Goal: Contribute content: Contribute content

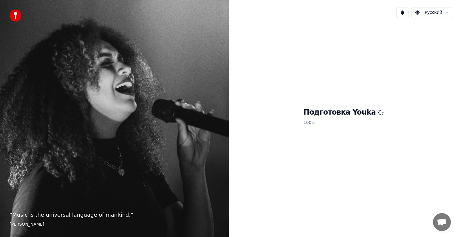
click at [160, 163] on div "“ Music is the universal language of mankind. ” Henry Wadsworth Longfellow" at bounding box center [114, 118] width 229 height 237
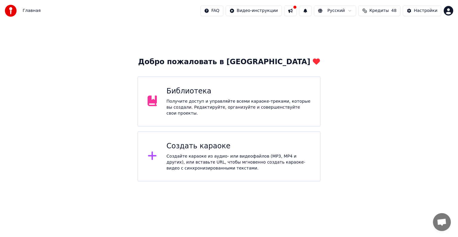
click at [391, 85] on div "Добро пожаловать в Youka Библиотека Получите доступ и управляйте всеми караоке-…" at bounding box center [229, 101] width 458 height 160
click at [252, 114] on div "Библиотека Получите доступ и управляйте всеми караоке-треками, которые вы созда…" at bounding box center [228, 101] width 183 height 50
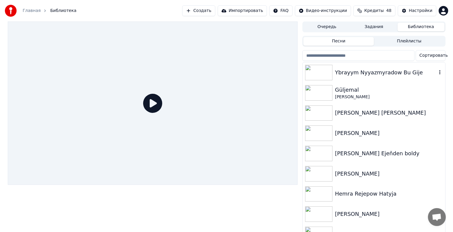
click at [386, 78] on div "Ybrayym Nyyazmyradow Bu Gije" at bounding box center [374, 72] width 142 height 20
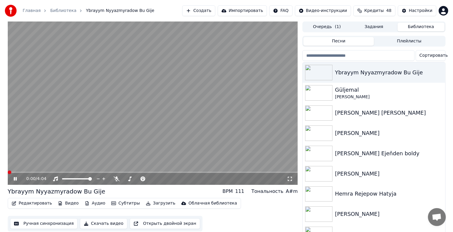
click at [32, 222] on button "Ручная синхронизация" at bounding box center [44, 223] width 68 height 11
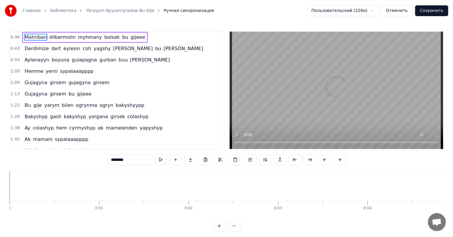
scroll to position [0, 3262]
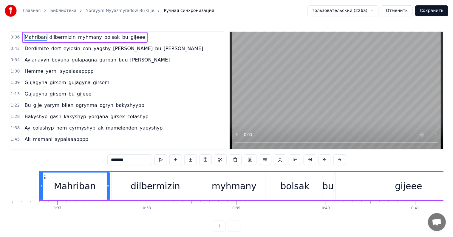
click at [33, 49] on span "Derdimize" at bounding box center [36, 48] width 25 height 7
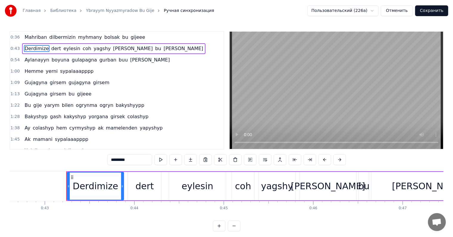
scroll to position [0, 3838]
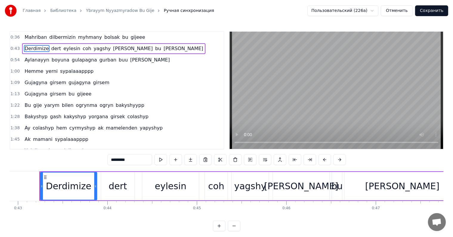
click at [53, 48] on span "dert" at bounding box center [56, 48] width 11 height 7
type input "****"
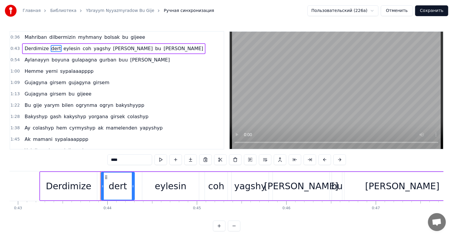
drag, startPoint x: 112, startPoint y: 160, endPoint x: 127, endPoint y: 166, distance: 16.6
click at [127, 166] on div "0:36 Mahriban dilbermizin myhmany bolsak bu gijeee 0:43 Derdimize dert eylesin …" at bounding box center [227, 131] width 434 height 200
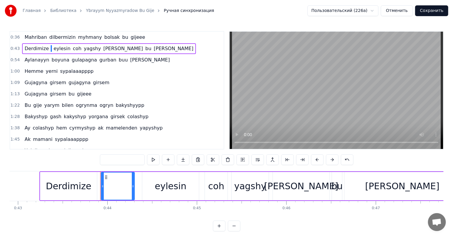
click at [284, 80] on video at bounding box center [336, 90] width 213 height 117
click at [59, 190] on div "Derdimize" at bounding box center [69, 185] width 46 height 13
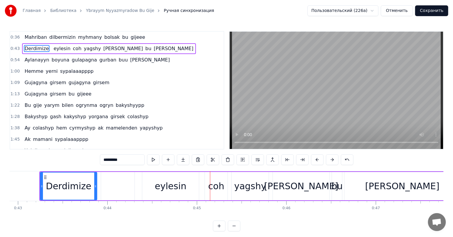
click at [155, 191] on div "eylesin" at bounding box center [170, 186] width 57 height 28
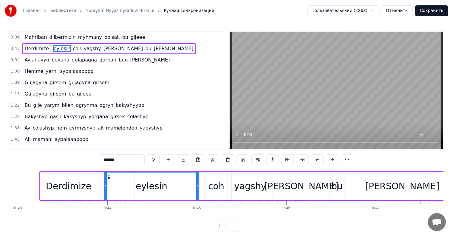
drag, startPoint x: 143, startPoint y: 187, endPoint x: 104, endPoint y: 196, distance: 39.1
click at [104, 196] on div at bounding box center [105, 185] width 2 height 27
click at [71, 194] on div "Derdimize" at bounding box center [68, 186] width 57 height 28
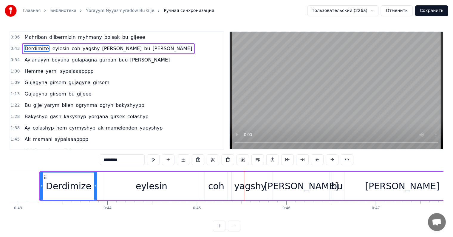
click at [210, 188] on div "coh" at bounding box center [216, 185] width 16 height 13
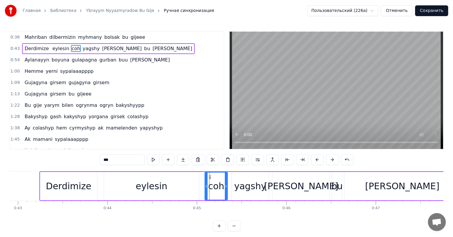
click at [182, 189] on div "eylesin" at bounding box center [151, 186] width 95 height 28
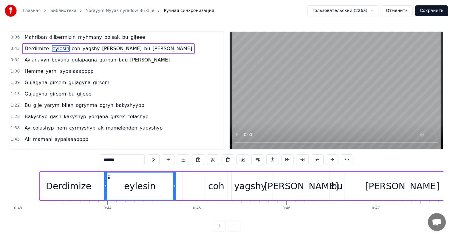
drag, startPoint x: 197, startPoint y: 185, endPoint x: 174, endPoint y: 187, distance: 23.4
click at [174, 187] on icon at bounding box center [174, 186] width 2 height 5
click at [212, 189] on div "coh" at bounding box center [216, 185] width 16 height 13
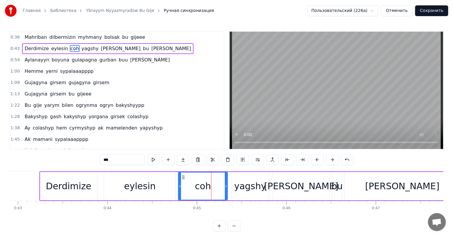
drag, startPoint x: 205, startPoint y: 184, endPoint x: 179, endPoint y: 188, distance: 26.7
click at [179, 188] on icon at bounding box center [180, 186] width 2 height 5
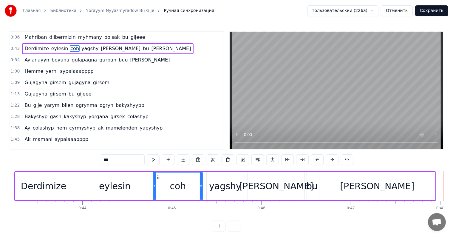
scroll to position [0, 3850]
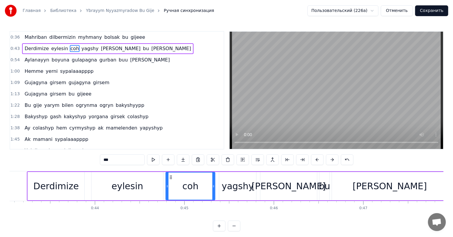
click at [55, 192] on div "Derdimize" at bounding box center [56, 185] width 46 height 13
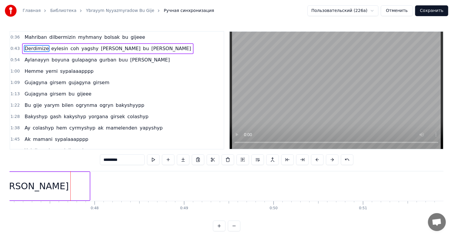
scroll to position [0, 4225]
click at [75, 61] on span "gulapagna" at bounding box center [84, 59] width 27 height 7
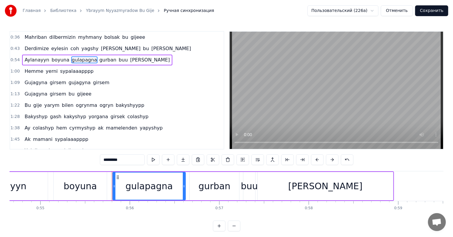
scroll to position [0, 4961]
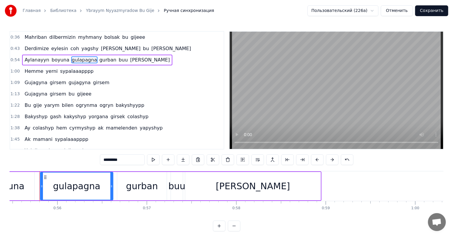
click at [112, 161] on input "*********" at bounding box center [122, 159] width 45 height 11
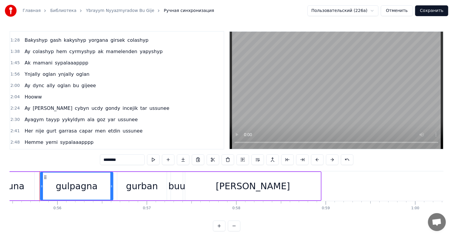
scroll to position [0, 0]
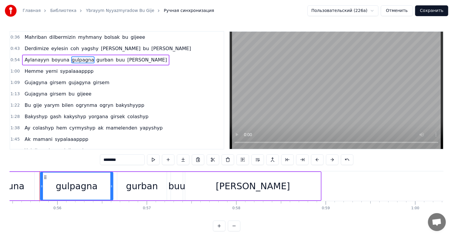
type input "********"
click at [433, 12] on button "Сохранить" at bounding box center [431, 10] width 33 height 11
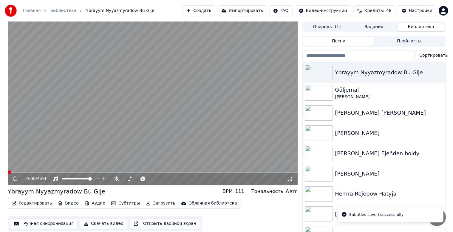
click at [96, 224] on button "Скачать видео" at bounding box center [103, 223] width 47 height 11
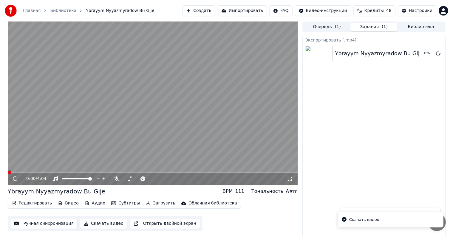
click at [151, 203] on button "Загрузить" at bounding box center [160, 203] width 34 height 8
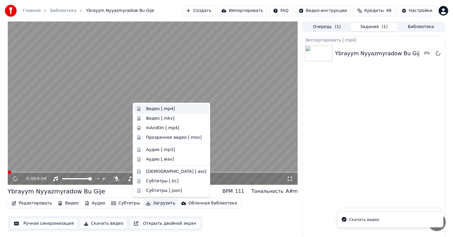
click at [173, 109] on div "Видео [.mp4]" at bounding box center [176, 109] width 60 height 6
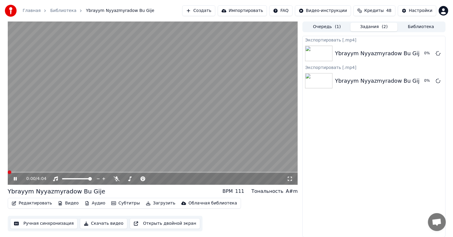
click at [14, 180] on icon at bounding box center [20, 178] width 14 height 5
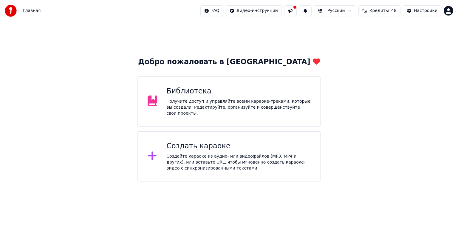
click at [218, 141] on div "Создать караоке" at bounding box center [238, 146] width 144 height 10
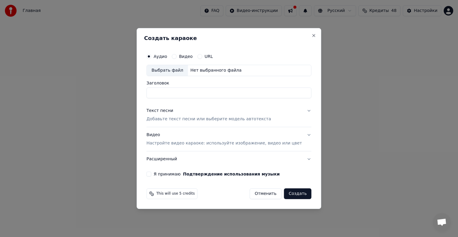
click at [180, 76] on div "Аудио Видео URL Выбрать файл Нет выбранного файла Заголовок" at bounding box center [228, 74] width 165 height 48
click at [179, 72] on div "Выбрать файл" at bounding box center [167, 70] width 41 height 11
type input "**********"
click at [180, 121] on p "Добавьте текст песни или выберите модель автотекста" at bounding box center [208, 119] width 125 height 6
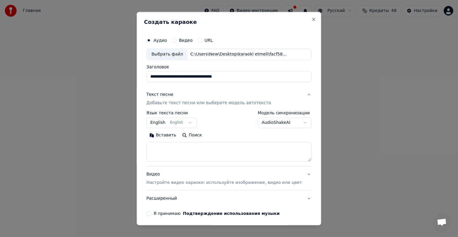
click at [176, 134] on button "Вставить" at bounding box center [162, 135] width 33 height 10
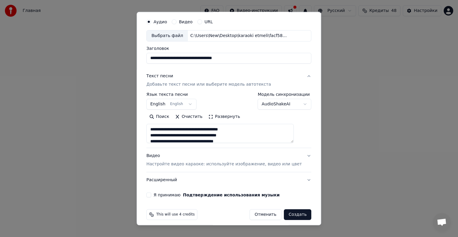
scroll to position [23, 0]
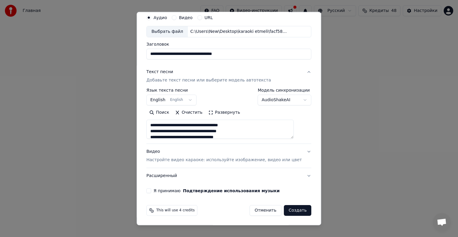
click at [182, 160] on p "Настройте видео караоке: используйте изображение, видео или цвет" at bounding box center [223, 160] width 155 height 6
type textarea "**********"
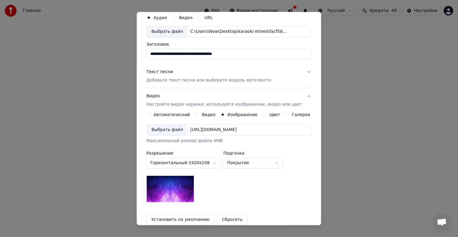
click at [174, 129] on div "Выбрать файл" at bounding box center [167, 129] width 41 height 11
click at [175, 126] on div "Выбрать файл" at bounding box center [167, 129] width 41 height 11
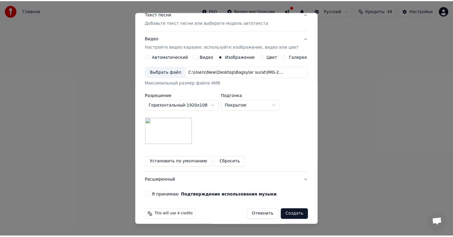
scroll to position [85, 0]
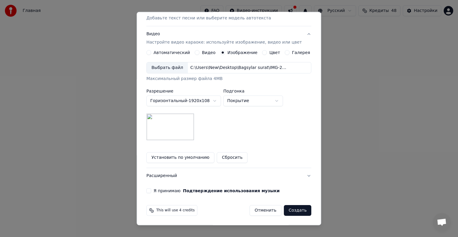
drag, startPoint x: 150, startPoint y: 188, endPoint x: 173, endPoint y: 197, distance: 24.6
click at [150, 190] on div "**********" at bounding box center [229, 71] width 170 height 248
click at [155, 188] on div "Я принимаю Подтверждение использования музыки" at bounding box center [228, 190] width 165 height 5
click at [151, 191] on button "Я принимаю Подтверждение использования музыки" at bounding box center [148, 190] width 5 height 5
click at [285, 211] on button "Создать" at bounding box center [297, 210] width 27 height 11
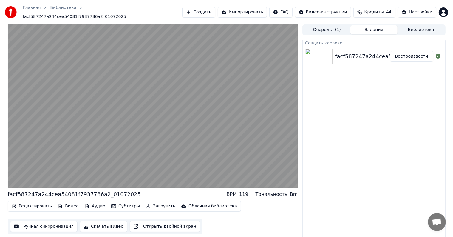
click at [1, 21] on div "Главная Библиотека facf587247a244cea54081f7937786a2_01072025 Создать Импортиров…" at bounding box center [226, 118] width 453 height 237
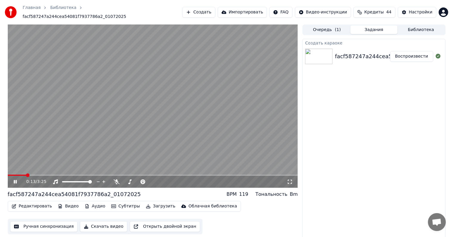
drag, startPoint x: 78, startPoint y: 77, endPoint x: 5, endPoint y: 171, distance: 118.7
click at [78, 78] on video at bounding box center [153, 105] width 290 height 163
click at [66, 223] on button "Ручная синхронизация" at bounding box center [44, 226] width 68 height 11
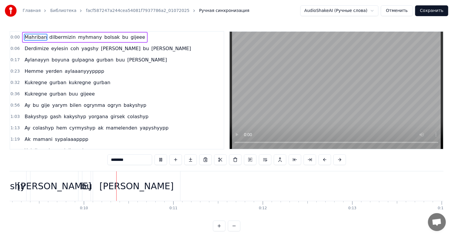
scroll to position [0, 825]
click at [150, 191] on div "gijee" at bounding box center [131, 186] width 87 height 30
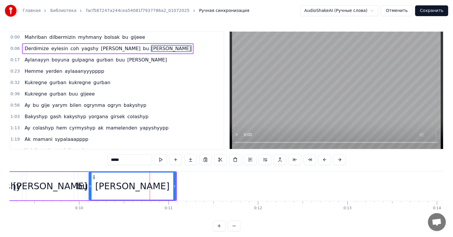
click at [137, 161] on input "*****" at bounding box center [129, 159] width 45 height 11
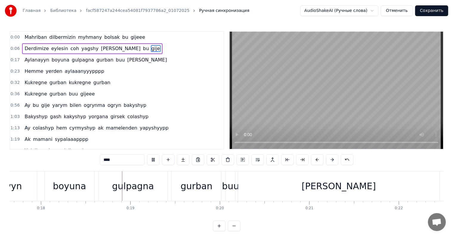
scroll to position [0, 1589]
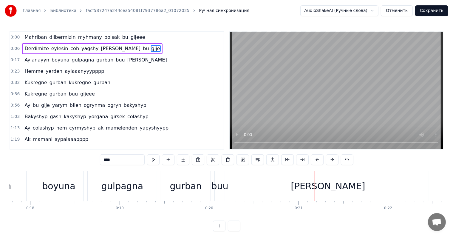
click at [224, 184] on div "buu" at bounding box center [219, 185] width 17 height 13
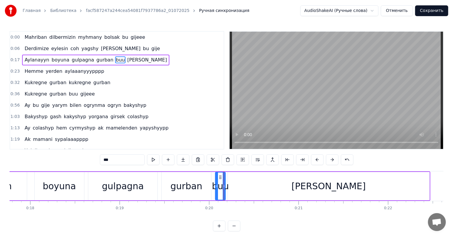
click at [134, 155] on input "***" at bounding box center [122, 159] width 45 height 11
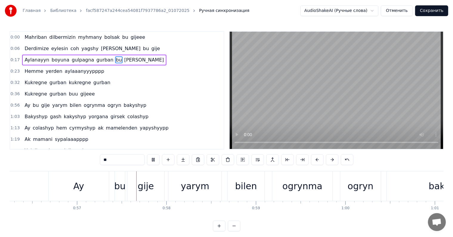
scroll to position [0, 5058]
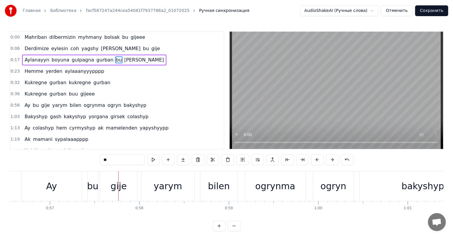
click at [58, 186] on div "Ay" at bounding box center [51, 186] width 60 height 30
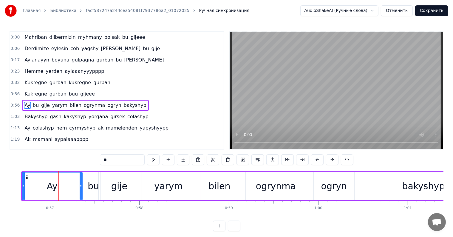
scroll to position [13, 0]
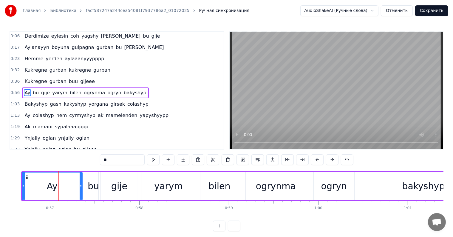
click at [105, 159] on input "**" at bounding box center [122, 159] width 45 height 11
click at [106, 159] on input "**" at bounding box center [122, 159] width 45 height 11
type input "*"
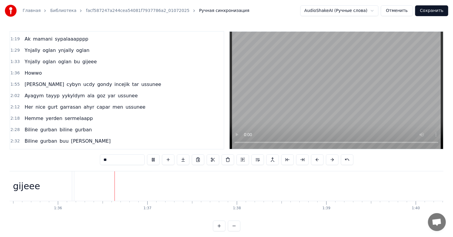
scroll to position [0, 8548]
type input "*****"
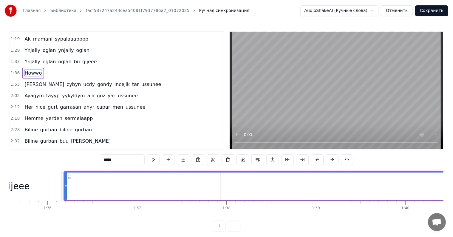
scroll to position [78, 0]
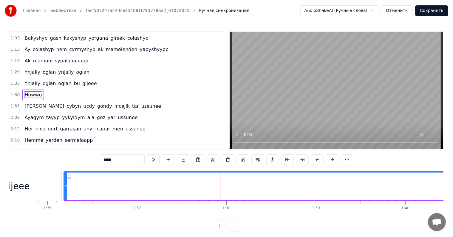
drag, startPoint x: 104, startPoint y: 159, endPoint x: 128, endPoint y: 168, distance: 26.5
click at [128, 168] on div "0:00 Mahriban dilbermizin myhmany bolsak bu gijeee 0:06 Derdimize eylesin coh y…" at bounding box center [227, 131] width 434 height 200
click at [49, 191] on div "gijeee" at bounding box center [16, 186] width 91 height 30
type input "******"
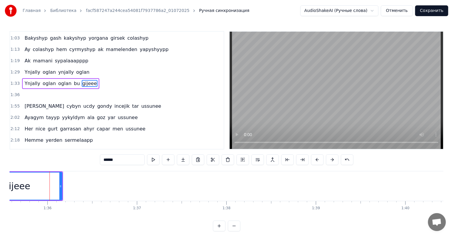
scroll to position [67, 0]
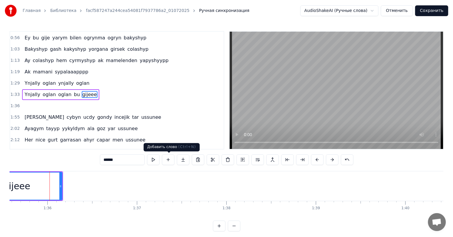
click at [170, 161] on button at bounding box center [168, 159] width 13 height 11
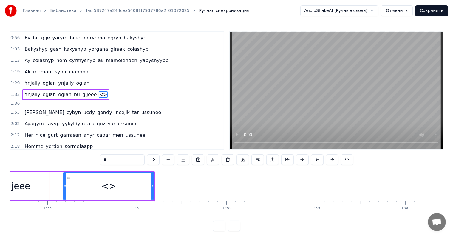
click at [122, 157] on input "**" at bounding box center [122, 159] width 45 height 11
type input "*"
click at [42, 187] on div "gijeee" at bounding box center [16, 186] width 91 height 28
type input "******"
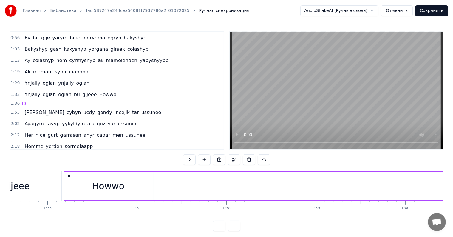
drag, startPoint x: 137, startPoint y: 187, endPoint x: 150, endPoint y: 186, distance: 13.2
drag, startPoint x: 58, startPoint y: 183, endPoint x: 71, endPoint y: 184, distance: 12.3
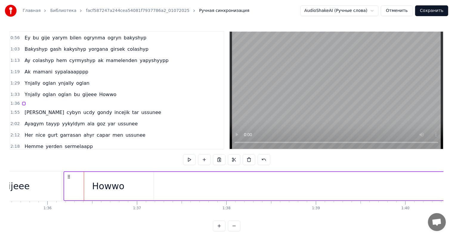
click at [51, 183] on div "gijeee" at bounding box center [16, 186] width 91 height 30
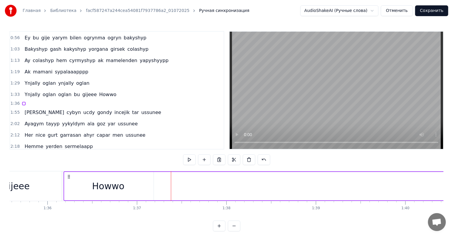
click at [46, 182] on div "gijeee" at bounding box center [16, 186] width 91 height 30
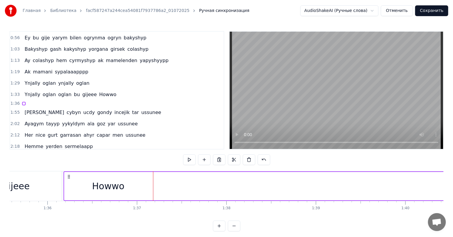
click at [68, 175] on icon at bounding box center [68, 176] width 5 height 5
drag, startPoint x: 64, startPoint y: 175, endPoint x: 75, endPoint y: 178, distance: 11.2
drag, startPoint x: 73, startPoint y: 180, endPoint x: 77, endPoint y: 183, distance: 5.3
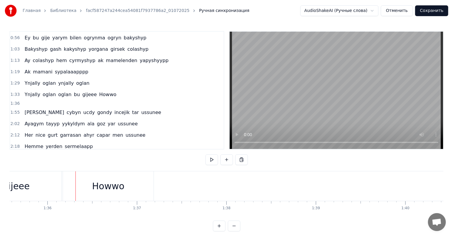
click at [56, 185] on div "gijeee" at bounding box center [16, 186] width 91 height 30
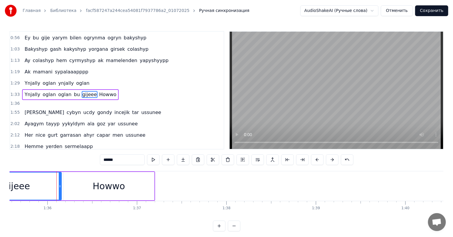
drag, startPoint x: 60, startPoint y: 184, endPoint x: 64, endPoint y: 182, distance: 4.7
click at [59, 185] on icon at bounding box center [60, 186] width 2 height 5
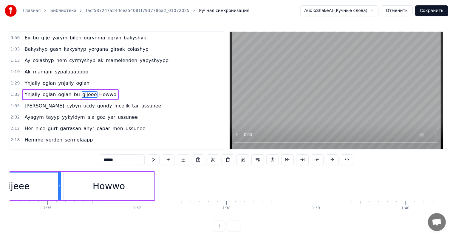
click at [67, 181] on div "Howwo" at bounding box center [109, 186] width 91 height 28
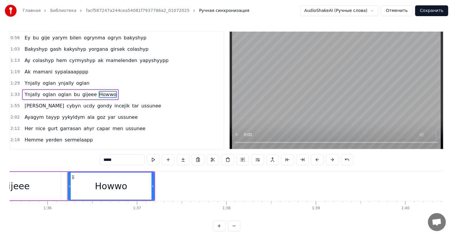
drag, startPoint x: 65, startPoint y: 181, endPoint x: 70, endPoint y: 182, distance: 5.1
click at [70, 182] on div at bounding box center [69, 185] width 2 height 27
drag, startPoint x: 152, startPoint y: 183, endPoint x: 165, endPoint y: 185, distance: 12.4
click at [171, 186] on div at bounding box center [169, 185] width 2 height 27
click at [50, 188] on div "gijeee" at bounding box center [15, 186] width 89 height 28
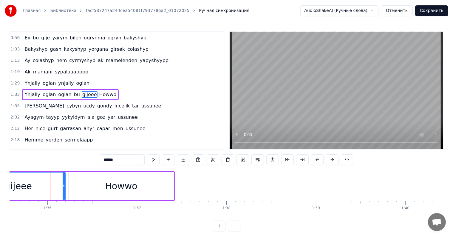
drag, startPoint x: 60, startPoint y: 183, endPoint x: 64, endPoint y: 185, distance: 5.2
click at [64, 185] on div at bounding box center [64, 185] width 2 height 27
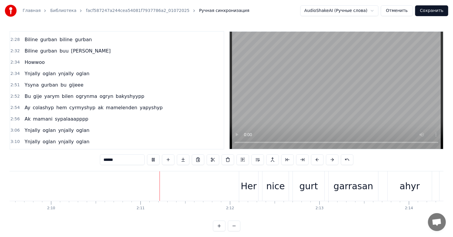
scroll to position [0, 11639]
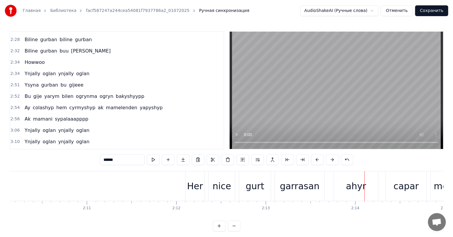
click at [297, 193] on div "garrasan" at bounding box center [299, 186] width 49 height 30
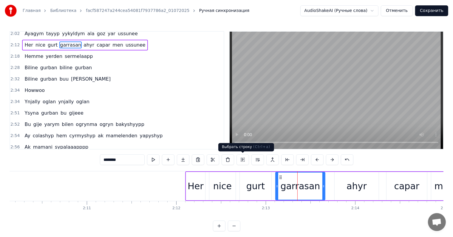
scroll to position [100, 0]
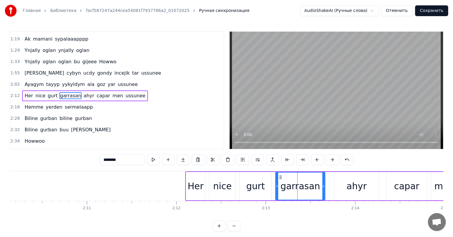
click at [131, 160] on input "********" at bounding box center [122, 159] width 45 height 11
click at [131, 159] on input "********" at bounding box center [122, 159] width 45 height 11
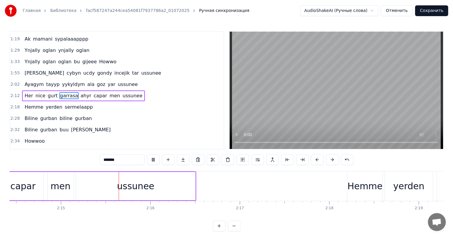
scroll to position [0, 12036]
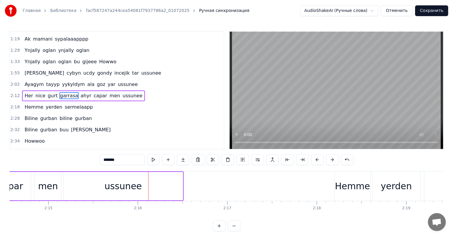
click at [49, 188] on div "men" at bounding box center [48, 185] width 20 height 13
drag, startPoint x: 47, startPoint y: 188, endPoint x: 93, endPoint y: 172, distance: 48.7
click at [48, 188] on div "men" at bounding box center [48, 185] width 20 height 13
click at [109, 160] on input "***" at bounding box center [122, 159] width 45 height 11
click at [30, 186] on div "capar" at bounding box center [10, 186] width 41 height 28
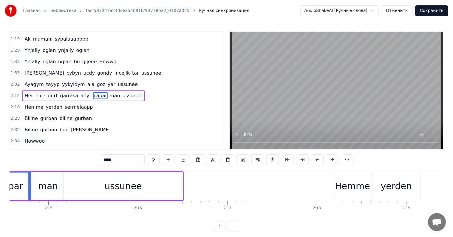
scroll to position [0, 12025]
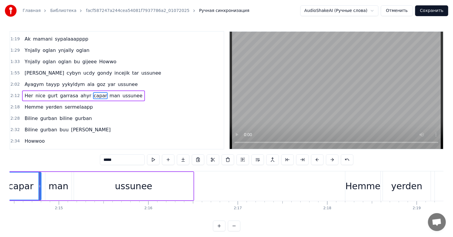
click at [50, 187] on div "man" at bounding box center [59, 185] width 20 height 13
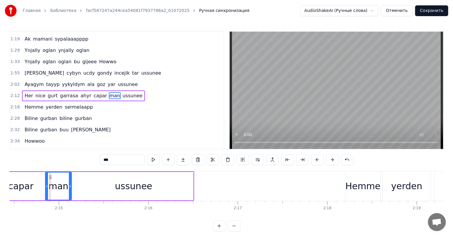
click at [39, 188] on div "capar" at bounding box center [21, 186] width 41 height 28
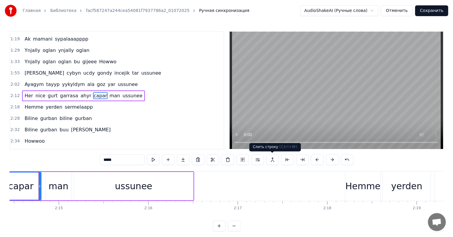
scroll to position [0, 12024]
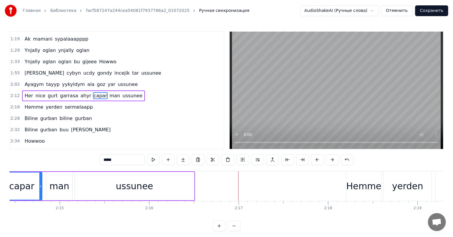
click at [27, 188] on div "capar" at bounding box center [21, 185] width 25 height 13
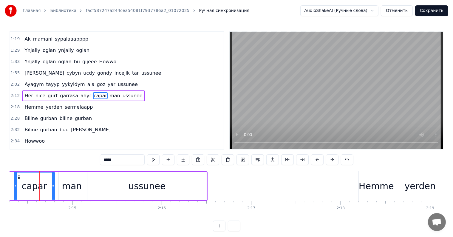
click at [64, 190] on div "man" at bounding box center [72, 185] width 20 height 13
type input "***"
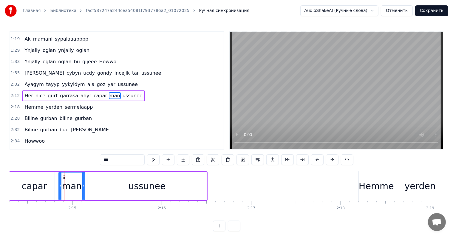
drag, startPoint x: 104, startPoint y: 161, endPoint x: 115, endPoint y: 160, distance: 11.8
click at [115, 160] on input "***" at bounding box center [122, 159] width 45 height 11
click at [43, 195] on div "capar" at bounding box center [34, 186] width 41 height 28
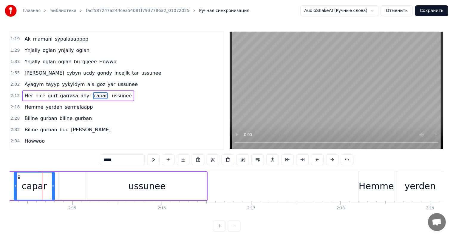
click at [119, 159] on input "*****" at bounding box center [122, 159] width 45 height 11
drag, startPoint x: 38, startPoint y: 199, endPoint x: 46, endPoint y: 188, distance: 13.0
click at [38, 197] on div "caparman" at bounding box center [34, 185] width 40 height 27
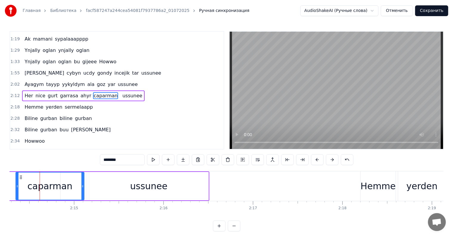
drag, startPoint x: 54, startPoint y: 184, endPoint x: 82, endPoint y: 189, distance: 28.2
click at [82, 189] on div at bounding box center [82, 185] width 2 height 27
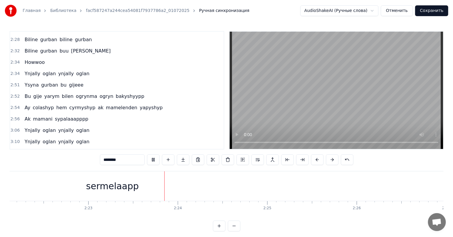
scroll to position [0, 12772]
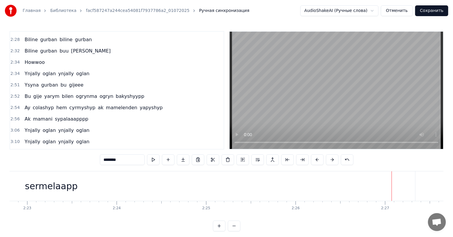
click at [390, 188] on div "sermelaapp" at bounding box center [51, 186] width 727 height 30
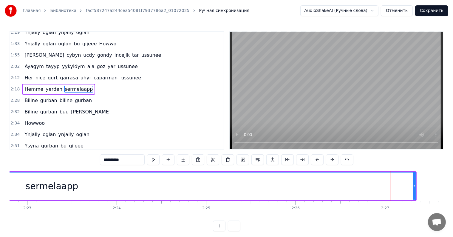
scroll to position [111, 0]
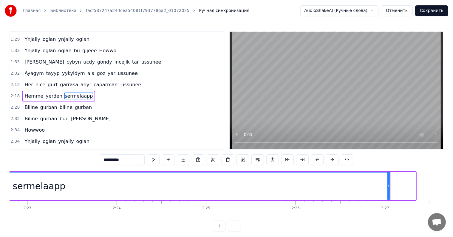
drag, startPoint x: 414, startPoint y: 184, endPoint x: 386, endPoint y: 190, distance: 28.7
click at [389, 192] on div at bounding box center [388, 185] width 2 height 27
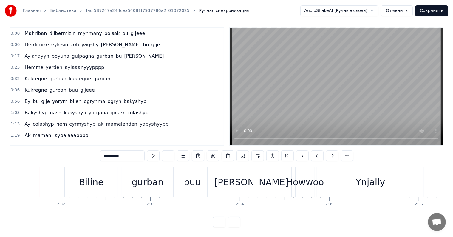
scroll to position [179, 0]
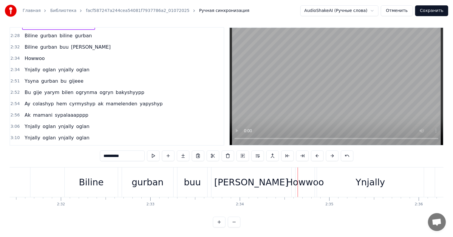
click at [241, 179] on div "gijee" at bounding box center [251, 182] width 80 height 30
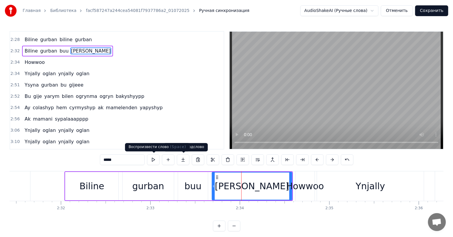
scroll to position [133, 0]
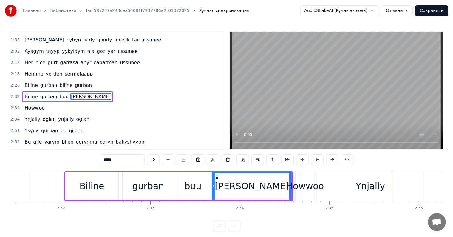
click at [378, 196] on div "Ynjally" at bounding box center [370, 186] width 107 height 30
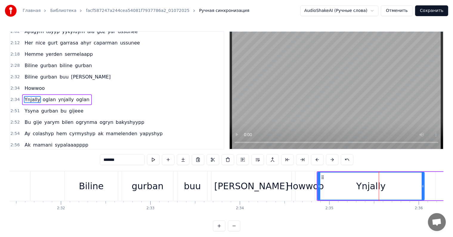
scroll to position [155, 0]
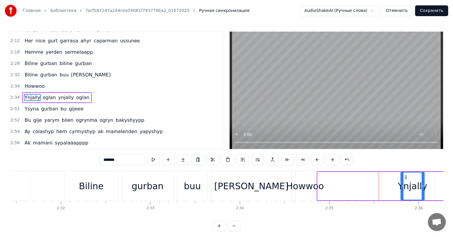
drag, startPoint x: 318, startPoint y: 186, endPoint x: 402, endPoint y: 188, distance: 83.8
click at [402, 188] on div at bounding box center [402, 185] width 2 height 27
click at [309, 190] on div "Howwoo" at bounding box center [305, 185] width 38 height 13
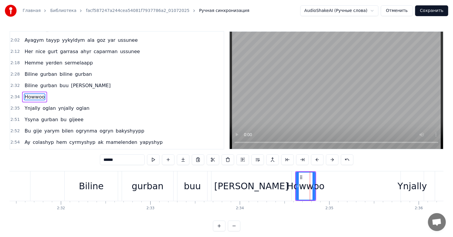
click at [245, 190] on div "gijee" at bounding box center [251, 185] width 74 height 13
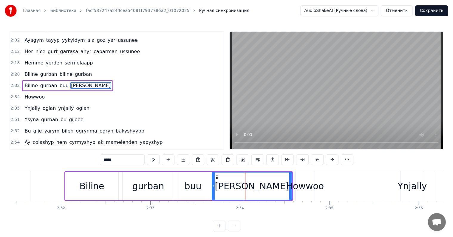
scroll to position [133, 0]
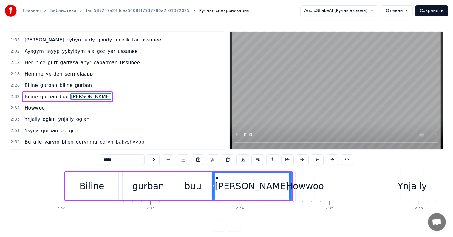
click at [310, 184] on div "Howwoo" at bounding box center [305, 185] width 38 height 13
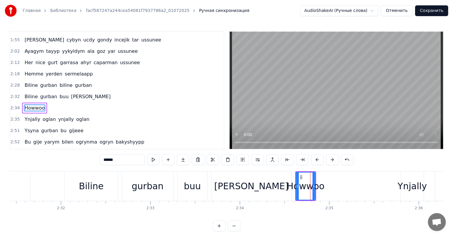
scroll to position [144, 0]
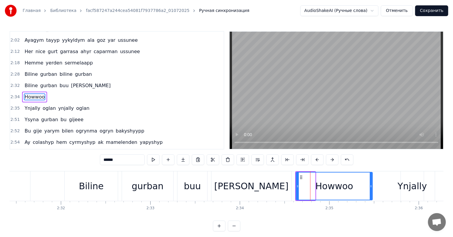
drag, startPoint x: 314, startPoint y: 184, endPoint x: 360, endPoint y: 199, distance: 48.5
click at [372, 199] on div at bounding box center [371, 185] width 2 height 27
click at [247, 186] on div "gijee" at bounding box center [251, 185] width 74 height 13
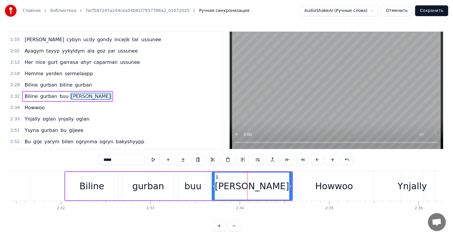
scroll to position [133, 0]
click at [411, 191] on div "Ynjally" at bounding box center [411, 185] width 29 height 13
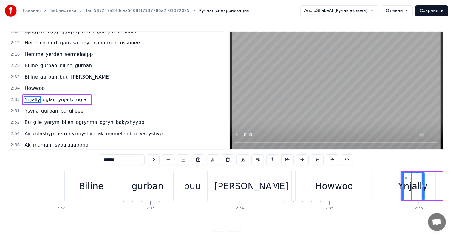
scroll to position [155, 0]
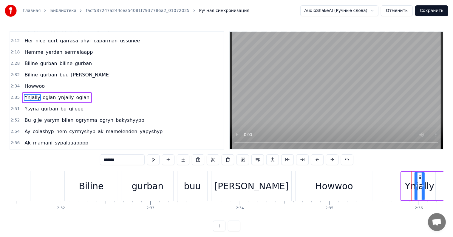
drag, startPoint x: 402, startPoint y: 185, endPoint x: 415, endPoint y: 186, distance: 13.4
click at [415, 186] on icon at bounding box center [416, 186] width 2 height 5
click at [343, 188] on div "Howwoo" at bounding box center [334, 185] width 38 height 13
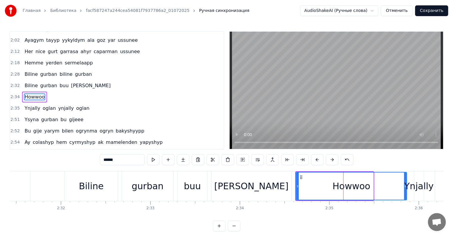
drag, startPoint x: 371, startPoint y: 185, endPoint x: 404, endPoint y: 193, distance: 34.1
click at [404, 193] on div at bounding box center [405, 185] width 2 height 27
click at [196, 188] on div "buu" at bounding box center [192, 185] width 17 height 13
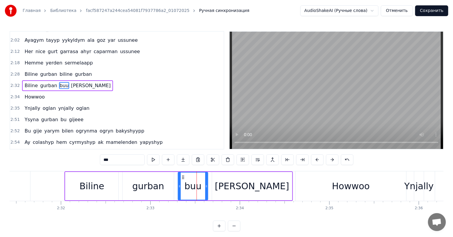
scroll to position [133, 0]
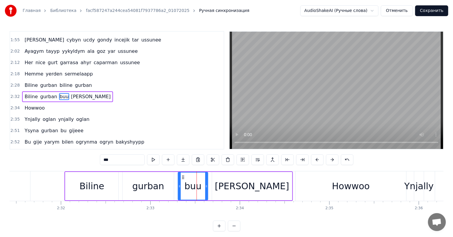
click at [351, 190] on div "Howwoo" at bounding box center [351, 185] width 38 height 13
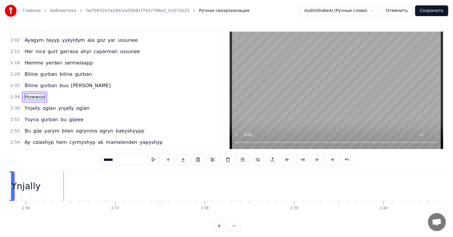
scroll to position [0, 13937]
click at [23, 187] on div "Ynjally" at bounding box center [25, 185] width 29 height 13
type input "*******"
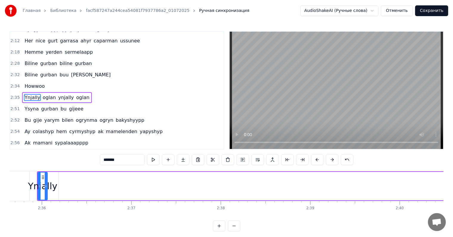
scroll to position [0, 13920]
drag, startPoint x: 104, startPoint y: 160, endPoint x: 117, endPoint y: 162, distance: 13.2
click at [117, 162] on input "*******" at bounding box center [122, 159] width 45 height 11
type input "*****"
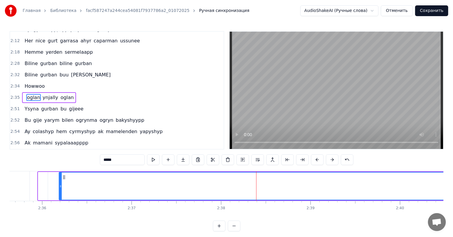
drag, startPoint x: 104, startPoint y: 160, endPoint x: 116, endPoint y: 162, distance: 11.9
click at [116, 162] on input "*****" at bounding box center [122, 159] width 45 height 11
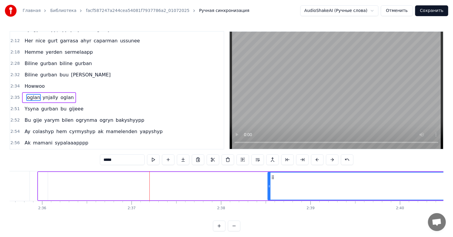
drag, startPoint x: 63, startPoint y: 187, endPoint x: 288, endPoint y: 228, distance: 229.5
click at [277, 228] on div "0:00 Mahriban dilbermizin myhmany bolsak bu gijeee 0:06 Derdimize eylesin coh y…" at bounding box center [227, 131] width 434 height 200
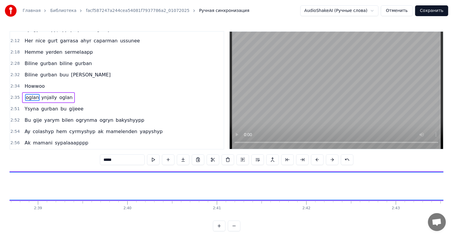
scroll to position [0, 14296]
click at [32, 185] on div "oglan" at bounding box center [427, 185] width 1057 height 27
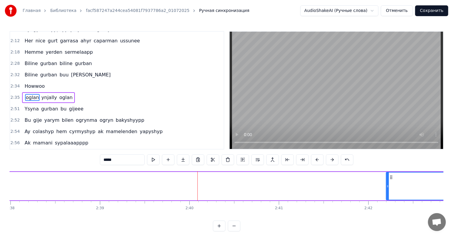
drag, startPoint x: 64, startPoint y: 185, endPoint x: 381, endPoint y: 189, distance: 316.9
click at [386, 181] on div at bounding box center [387, 185] width 2 height 27
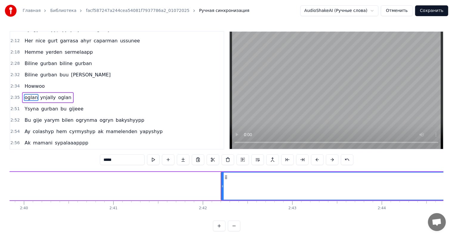
scroll to position [0, 14337]
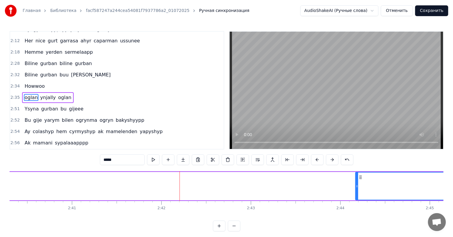
drag, startPoint x: 181, startPoint y: 185, endPoint x: 355, endPoint y: 203, distance: 175.6
click at [357, 202] on div "Mahriban dilbermizin myhmany bolsak bu gijeee Derdimize eylesin coh yagshy derm…" at bounding box center [227, 193] width 434 height 45
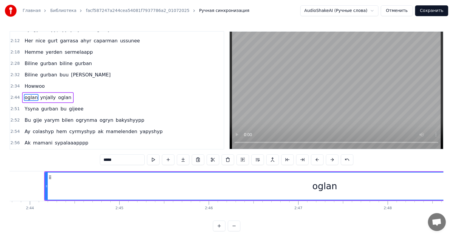
scroll to position [0, 14565]
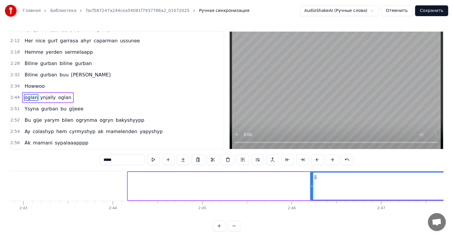
drag, startPoint x: 128, startPoint y: 187, endPoint x: 310, endPoint y: 203, distance: 183.1
click at [310, 203] on div "Mahriban dilbermizin myhmany bolsak bu gijeee Derdimize eylesin coh yagshy derm…" at bounding box center [227, 193] width 434 height 45
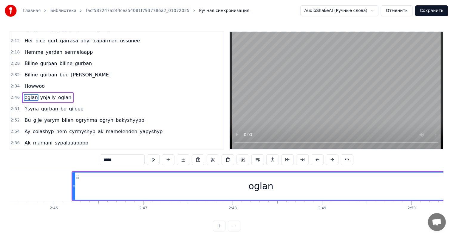
scroll to position [0, 14782]
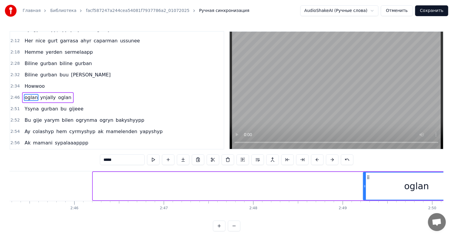
drag, startPoint x: 93, startPoint y: 185, endPoint x: 363, endPoint y: 206, distance: 270.9
click at [363, 206] on div "Mahriban dilbermizin myhmany bolsak bu gijeee Derdimize eylesin coh yagshy derm…" at bounding box center [227, 193] width 434 height 45
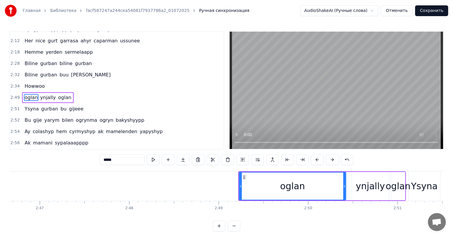
scroll to position [0, 14948]
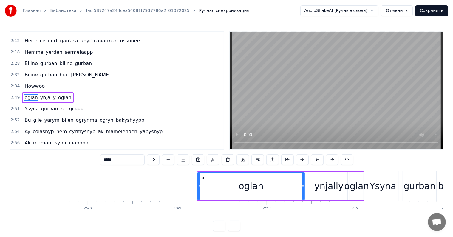
click at [280, 188] on div "oglan" at bounding box center [251, 185] width 106 height 27
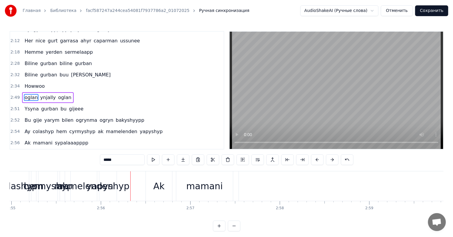
scroll to position [0, 15715]
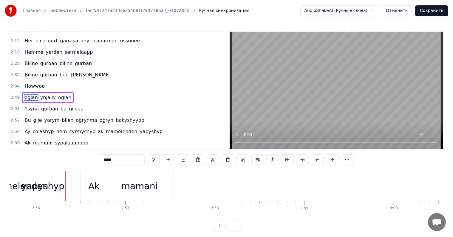
click at [30, 94] on span "oglan" at bounding box center [31, 97] width 14 height 7
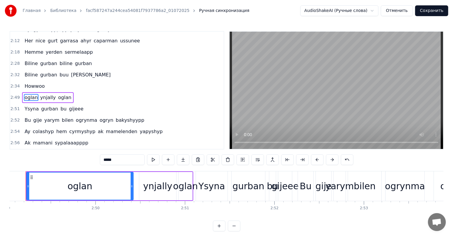
scroll to position [0, 15105]
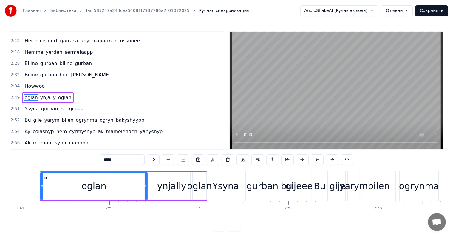
drag, startPoint x: 105, startPoint y: 159, endPoint x: 122, endPoint y: 162, distance: 17.3
click at [122, 162] on input "*****" at bounding box center [122, 159] width 45 height 11
click at [32, 94] on span "ynjally" at bounding box center [34, 97] width 17 height 7
type input "*******"
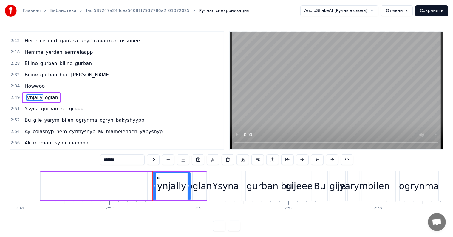
drag, startPoint x: 104, startPoint y: 160, endPoint x: 124, endPoint y: 160, distance: 20.3
click at [124, 160] on input "*******" at bounding box center [122, 159] width 45 height 11
drag, startPoint x: 32, startPoint y: 90, endPoint x: 35, endPoint y: 95, distance: 5.7
click at [32, 94] on span "oglan" at bounding box center [36, 97] width 14 height 7
type input "*****"
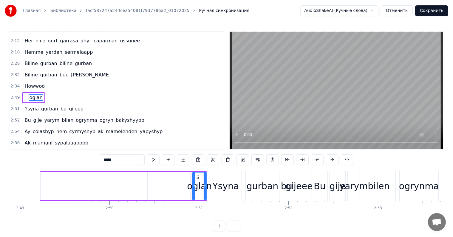
drag, startPoint x: 105, startPoint y: 159, endPoint x: 126, endPoint y: 161, distance: 20.7
click at [126, 161] on input "*****" at bounding box center [122, 159] width 45 height 11
click at [30, 105] on span "Ysyna" at bounding box center [32, 108] width 16 height 7
type input "*****"
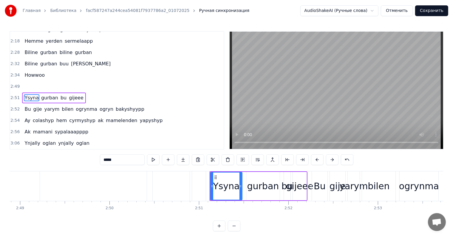
drag, startPoint x: 102, startPoint y: 161, endPoint x: 70, endPoint y: 123, distance: 48.9
click at [124, 162] on input "*****" at bounding box center [122, 159] width 45 height 11
click at [31, 94] on span "gurban" at bounding box center [35, 97] width 18 height 7
type input "******"
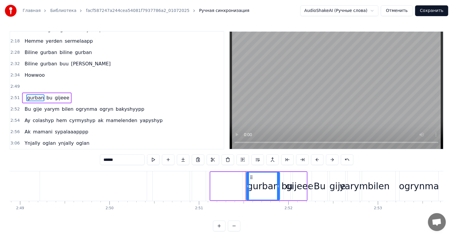
drag, startPoint x: 107, startPoint y: 160, endPoint x: 118, endPoint y: 161, distance: 10.5
click at [118, 161] on input "******" at bounding box center [122, 159] width 45 height 11
click at [30, 94] on span "bu" at bounding box center [32, 97] width 7 height 7
type input "**"
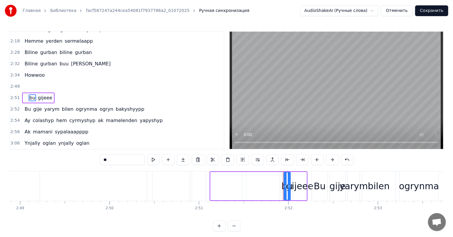
drag, startPoint x: 101, startPoint y: 159, endPoint x: 109, endPoint y: 161, distance: 8.4
click at [109, 161] on input "**" at bounding box center [122, 159] width 45 height 11
click at [36, 94] on span "gijeee" at bounding box center [39, 97] width 16 height 7
type input "******"
drag, startPoint x: 107, startPoint y: 159, endPoint x: 121, endPoint y: 160, distance: 14.4
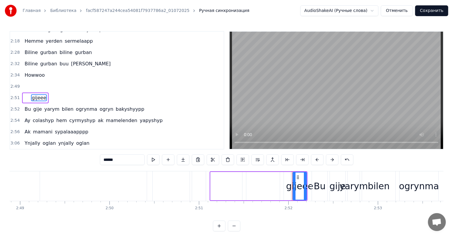
click at [121, 160] on input "******" at bounding box center [122, 159] width 45 height 11
click at [27, 106] on span "Bu" at bounding box center [27, 109] width 7 height 7
type input "**"
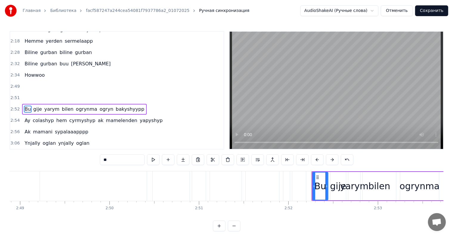
scroll to position [177, 0]
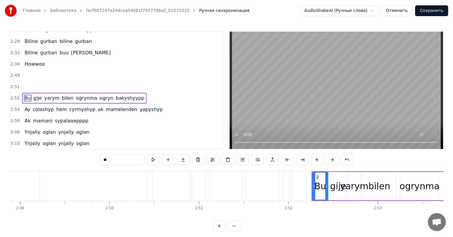
drag, startPoint x: 104, startPoint y: 161, endPoint x: 111, endPoint y: 160, distance: 7.1
click at [111, 160] on input "**" at bounding box center [122, 159] width 45 height 11
click at [31, 95] on span "gije" at bounding box center [31, 98] width 10 height 7
type input "****"
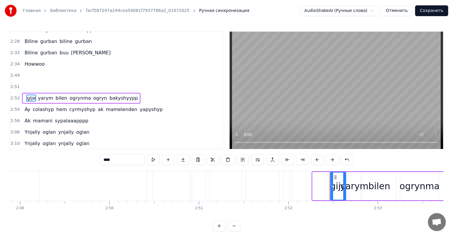
drag, startPoint x: 102, startPoint y: 159, endPoint x: 115, endPoint y: 160, distance: 13.2
click at [115, 160] on input "****" at bounding box center [122, 159] width 45 height 11
click at [31, 95] on span "yarym" at bounding box center [37, 98] width 16 height 7
type input "*****"
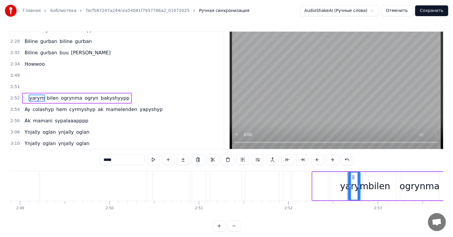
drag, startPoint x: 103, startPoint y: 161, endPoint x: 92, endPoint y: 135, distance: 28.4
click at [119, 163] on input "*****" at bounding box center [122, 159] width 45 height 11
click at [34, 95] on span "bilen" at bounding box center [37, 98] width 13 height 7
type input "*****"
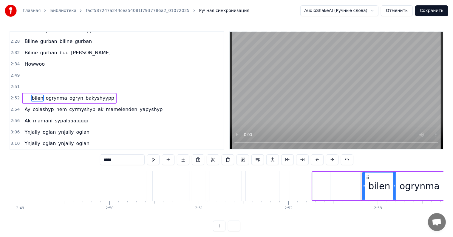
drag, startPoint x: 117, startPoint y: 163, endPoint x: 75, endPoint y: 125, distance: 56.6
click at [119, 163] on input "*****" at bounding box center [122, 159] width 45 height 11
click at [38, 95] on span "ogrynma" at bounding box center [44, 98] width 23 height 7
type input "*******"
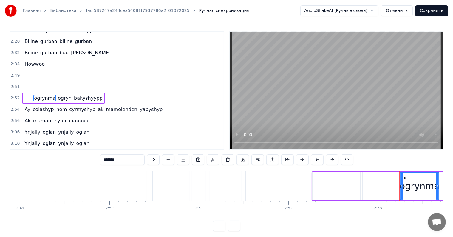
click at [124, 162] on input "*******" at bounding box center [122, 159] width 45 height 11
click at [38, 95] on span "ogryn" at bounding box center [43, 98] width 15 height 7
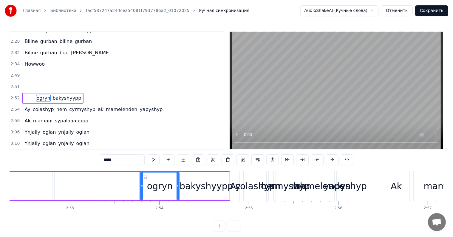
drag, startPoint x: 113, startPoint y: 162, endPoint x: 119, endPoint y: 162, distance: 5.4
click at [119, 162] on input "*****" at bounding box center [122, 159] width 45 height 11
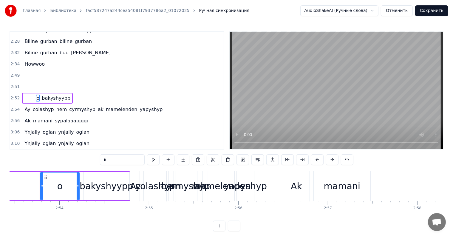
type input "*"
click at [66, 193] on div "o" at bounding box center [60, 185] width 38 height 27
drag, startPoint x: 107, startPoint y: 161, endPoint x: 107, endPoint y: 157, distance: 3.3
click at [109, 161] on input "*" at bounding box center [122, 159] width 45 height 11
click at [50, 95] on span "bakyshyypp" at bounding box center [53, 98] width 30 height 7
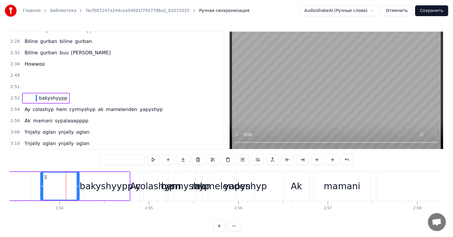
type input "**********"
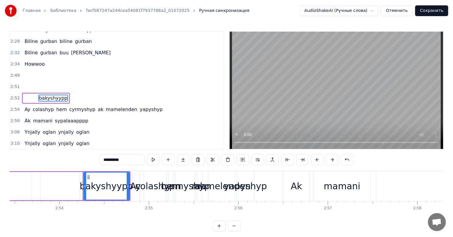
drag, startPoint x: 104, startPoint y: 162, endPoint x: 133, endPoint y: 162, distance: 29.2
click at [133, 162] on input "**********" at bounding box center [122, 159] width 45 height 11
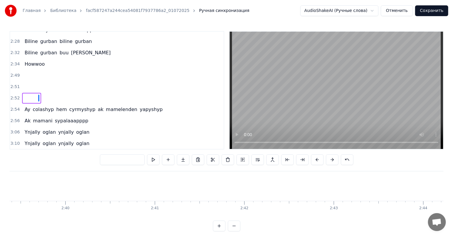
scroll to position [0, 13654]
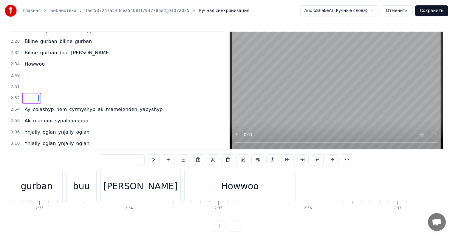
click at [239, 182] on div "Howwoo" at bounding box center [240, 185] width 38 height 13
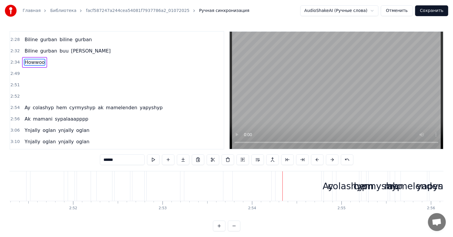
scroll to position [0, 15351]
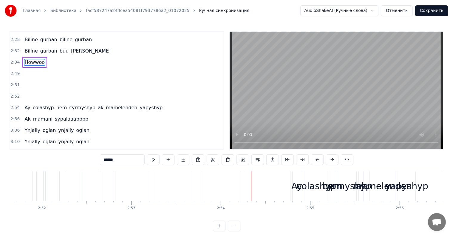
click at [297, 187] on div "Ay" at bounding box center [296, 185] width 11 height 13
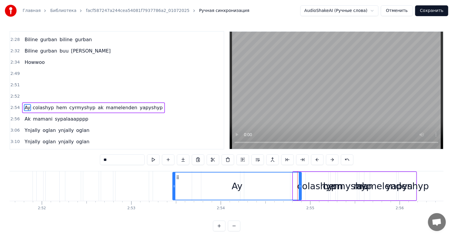
drag, startPoint x: 293, startPoint y: 184, endPoint x: 169, endPoint y: 192, distance: 124.2
click at [173, 192] on div at bounding box center [174, 185] width 2 height 27
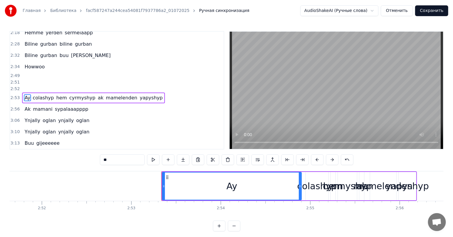
scroll to position [165, 0]
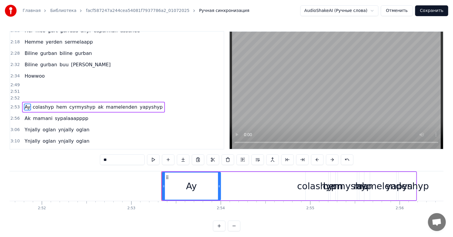
drag, startPoint x: 300, startPoint y: 185, endPoint x: 219, endPoint y: 188, distance: 80.9
click at [219, 188] on div at bounding box center [219, 185] width 2 height 27
click at [311, 186] on div "colashyp" at bounding box center [317, 185] width 40 height 13
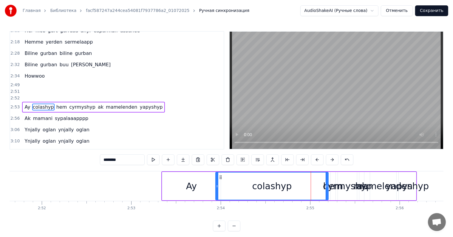
drag, startPoint x: 306, startPoint y: 185, endPoint x: 216, endPoint y: 193, distance: 90.4
click at [216, 193] on div at bounding box center [217, 185] width 2 height 27
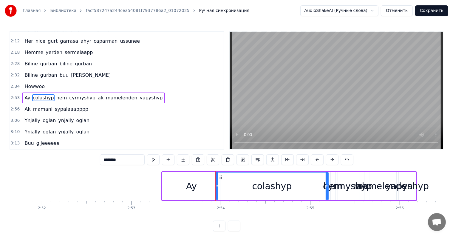
scroll to position [146, 0]
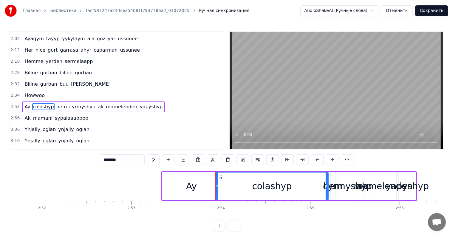
click at [210, 190] on div "Ay" at bounding box center [191, 186] width 58 height 28
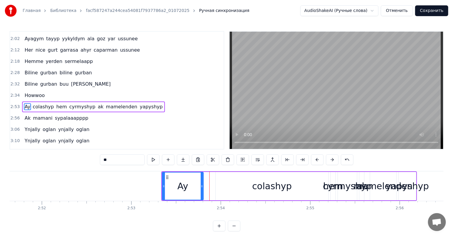
drag, startPoint x: 219, startPoint y: 185, endPoint x: 205, endPoint y: 186, distance: 13.8
click at [201, 188] on icon at bounding box center [202, 186] width 2 height 5
click at [236, 186] on div "colashyp" at bounding box center [272, 186] width 113 height 28
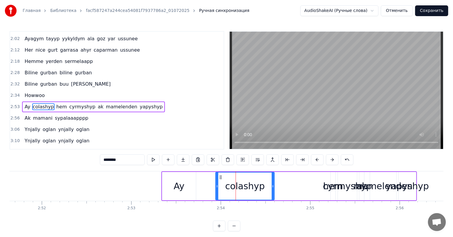
drag, startPoint x: 326, startPoint y: 183, endPoint x: 280, endPoint y: 188, distance: 45.5
click at [260, 188] on div "colashyp" at bounding box center [245, 185] width 58 height 27
click at [331, 181] on div "cyrmyshyp" at bounding box center [347, 185] width 49 height 13
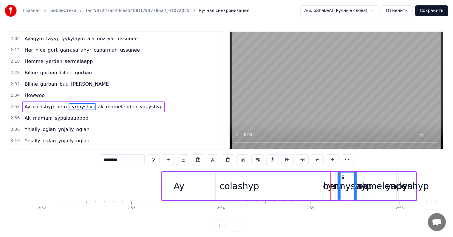
click at [327, 188] on div "cyrmyshyp" at bounding box center [347, 185] width 49 height 13
click at [330, 185] on div "cyrmyshyp" at bounding box center [347, 185] width 49 height 13
click at [332, 187] on div "cyrmyshyp" at bounding box center [347, 185] width 49 height 13
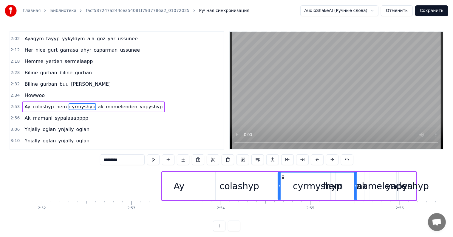
drag, startPoint x: 337, startPoint y: 185, endPoint x: 300, endPoint y: 188, distance: 37.4
click at [281, 188] on div "cyrmyshyp" at bounding box center [317, 185] width 78 height 27
click at [340, 187] on div "cyrmyshyp" at bounding box center [318, 185] width 77 height 27
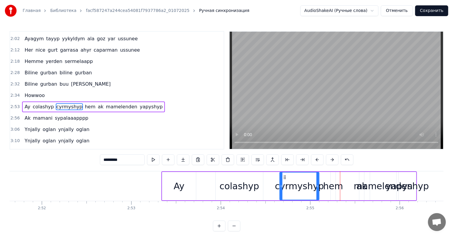
drag, startPoint x: 356, startPoint y: 184, endPoint x: 325, endPoint y: 184, distance: 31.6
click at [318, 191] on div at bounding box center [317, 185] width 2 height 27
click at [331, 186] on div "hem" at bounding box center [333, 185] width 20 height 13
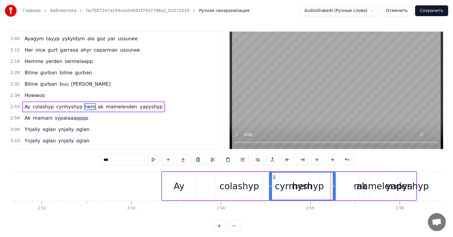
drag, startPoint x: 331, startPoint y: 186, endPoint x: 225, endPoint y: 185, distance: 106.1
click at [270, 190] on div at bounding box center [271, 185] width 2 height 27
drag, startPoint x: 182, startPoint y: 189, endPoint x: 165, endPoint y: 188, distance: 16.1
click at [182, 189] on div "Ay" at bounding box center [179, 185] width 11 height 13
type input "**"
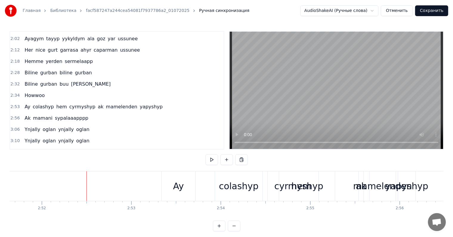
click at [170, 186] on div "Ay" at bounding box center [179, 186] width 34 height 30
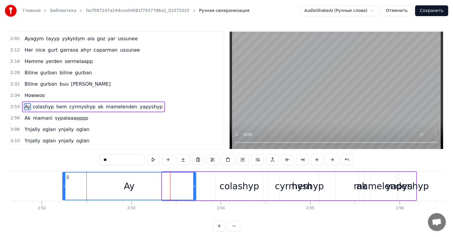
drag, startPoint x: 163, startPoint y: 186, endPoint x: 62, endPoint y: 185, distance: 101.4
click at [63, 185] on icon at bounding box center [64, 186] width 2 height 5
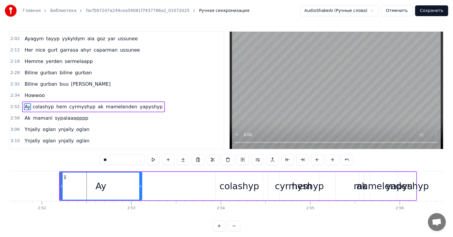
drag, startPoint x: 195, startPoint y: 185, endPoint x: 122, endPoint y: 180, distance: 73.2
click at [139, 180] on div at bounding box center [140, 185] width 2 height 27
click at [239, 189] on div "colashyp" at bounding box center [239, 185] width 40 height 13
type input "********"
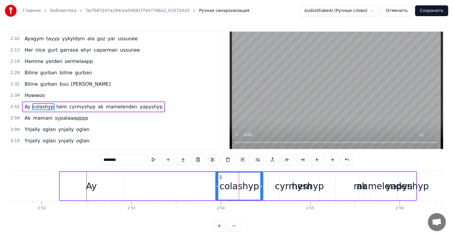
click at [214, 185] on div "Ay colashyp hem cyrmyshyp ak mamelenden yapyshyp" at bounding box center [238, 186] width 358 height 30
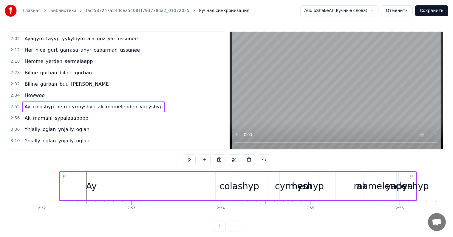
click at [218, 184] on div "colashyp" at bounding box center [239, 186] width 47 height 28
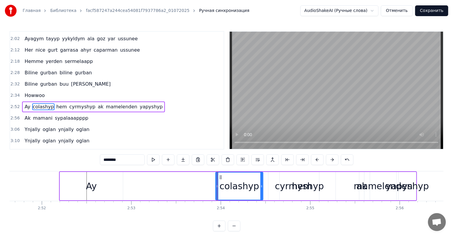
drag, startPoint x: 217, startPoint y: 185, endPoint x: 191, endPoint y: 188, distance: 26.6
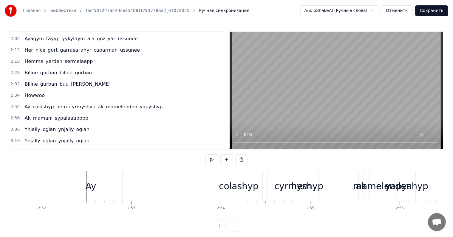
click at [110, 186] on div "Ay" at bounding box center [90, 186] width 63 height 30
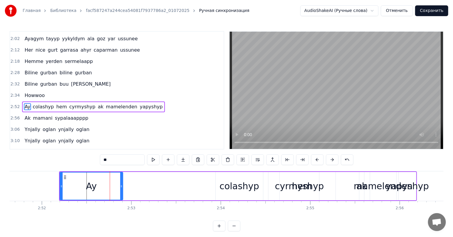
click at [232, 186] on div "colashyp" at bounding box center [239, 185] width 40 height 13
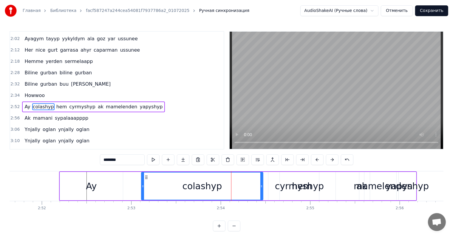
drag, startPoint x: 217, startPoint y: 187, endPoint x: 134, endPoint y: 183, distance: 83.3
click at [143, 185] on icon at bounding box center [143, 186] width 2 height 5
click at [104, 182] on div "Ay" at bounding box center [91, 186] width 63 height 28
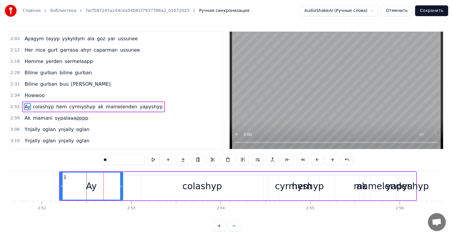
click at [261, 184] on div "colashyp" at bounding box center [202, 186] width 122 height 28
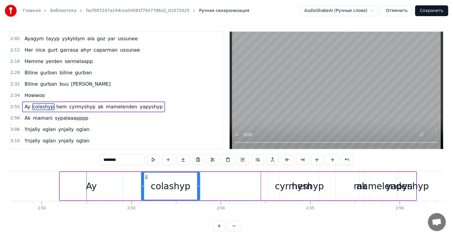
drag, startPoint x: 262, startPoint y: 184, endPoint x: 176, endPoint y: 185, distance: 85.6
click at [197, 185] on icon at bounding box center [198, 186] width 2 height 5
click at [308, 187] on div "cyrmyshyp" at bounding box center [299, 185] width 49 height 13
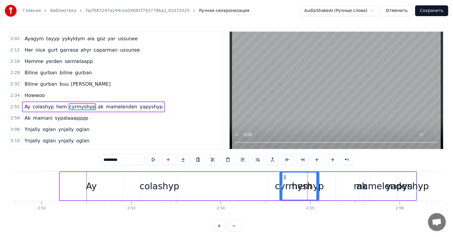
click at [317, 185] on icon at bounding box center [317, 186] width 2 height 5
click at [283, 187] on div "cyrmyshyp" at bounding box center [299, 185] width 49 height 13
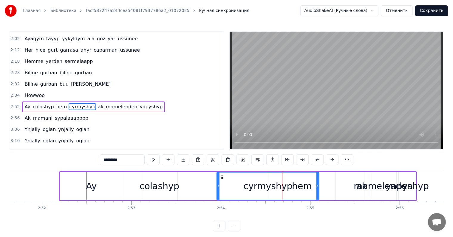
drag, startPoint x: 281, startPoint y: 186, endPoint x: 215, endPoint y: 190, distance: 66.6
click at [217, 190] on div at bounding box center [218, 185] width 2 height 27
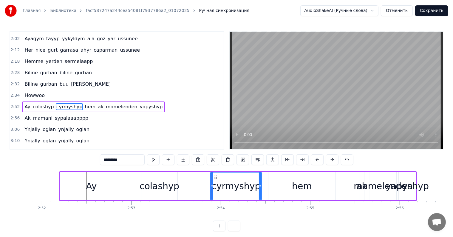
drag, startPoint x: 317, startPoint y: 186, endPoint x: 259, endPoint y: 184, distance: 57.9
click at [259, 185] on icon at bounding box center [260, 186] width 2 height 5
click at [294, 186] on div "hem" at bounding box center [302, 185] width 20 height 13
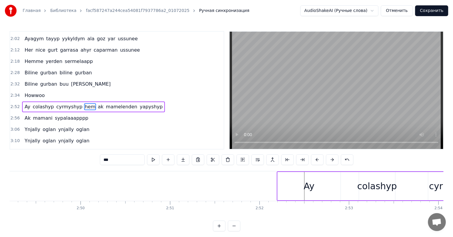
scroll to position [0, 15062]
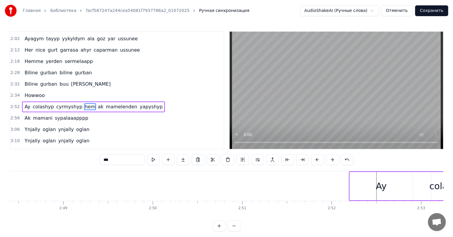
drag, startPoint x: 374, startPoint y: 192, endPoint x: 370, endPoint y: 191, distance: 4.9
click at [374, 192] on div "Ay" at bounding box center [381, 186] width 63 height 28
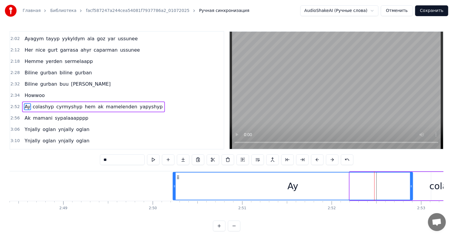
drag, startPoint x: 349, startPoint y: 185, endPoint x: 247, endPoint y: 205, distance: 104.2
click at [174, 193] on div at bounding box center [174, 185] width 2 height 27
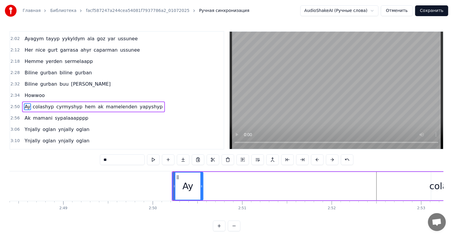
drag, startPoint x: 411, startPoint y: 187, endPoint x: 196, endPoint y: 191, distance: 215.3
click at [202, 205] on div "Mahriban dilbermizin myhmany bolsak bu gijeee Derdimize eylesin coh yagshy derm…" at bounding box center [227, 193] width 434 height 45
click at [434, 181] on div "colashyp" at bounding box center [449, 185] width 40 height 13
type input "********"
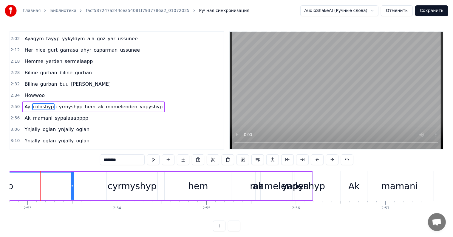
drag, startPoint x: 433, startPoint y: 185, endPoint x: 314, endPoint y: 190, distance: 119.3
click at [309, 183] on div "Ay colashyp cyrmyshyp hem ak mamelenden yapyshyp" at bounding box center [45, 186] width 535 height 30
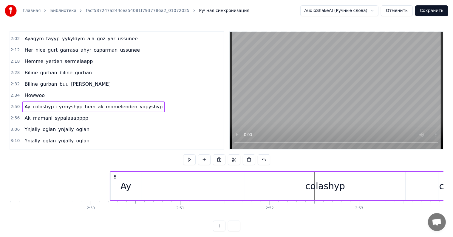
scroll to position [0, 15103]
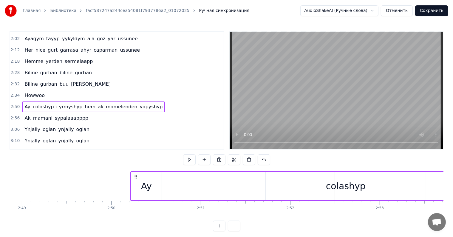
click at [348, 180] on div "colashyp" at bounding box center [346, 185] width 40 height 13
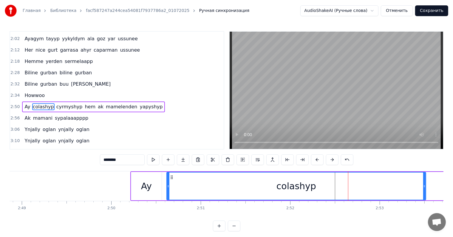
drag, startPoint x: 267, startPoint y: 187, endPoint x: 170, endPoint y: 194, distance: 97.5
click at [168, 195] on div at bounding box center [168, 185] width 2 height 27
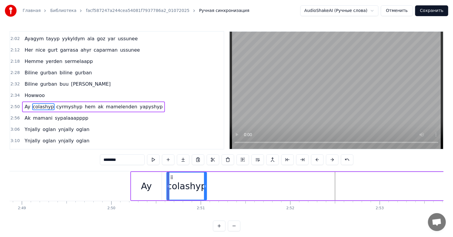
drag, startPoint x: 424, startPoint y: 185, endPoint x: 193, endPoint y: 198, distance: 231.7
click at [204, 205] on div "Mahriban dilbermizin myhmany bolsak bu gijeee Derdimize eylesin coh yagshy derm…" at bounding box center [227, 193] width 434 height 45
drag, startPoint x: 139, startPoint y: 188, endPoint x: 157, endPoint y: 181, distance: 18.7
click at [140, 188] on div "Ay" at bounding box center [146, 186] width 30 height 28
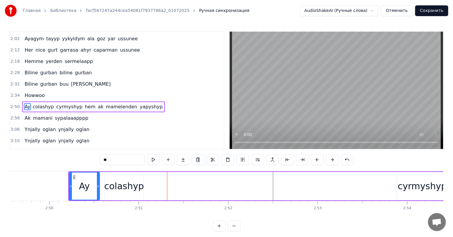
scroll to position [0, 15269]
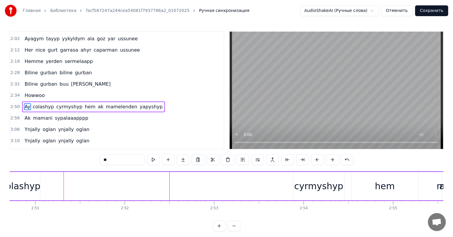
click at [379, 189] on div "hem" at bounding box center [385, 185] width 20 height 13
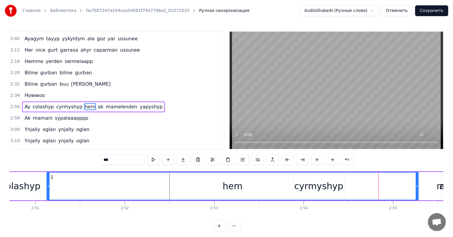
drag, startPoint x: 352, startPoint y: 185, endPoint x: 168, endPoint y: 193, distance: 184.4
click at [48, 203] on div "Mahriban dilbermizin myhmany bolsak bu gijeee Derdimize eylesin coh yagshy derm…" at bounding box center [227, 193] width 434 height 45
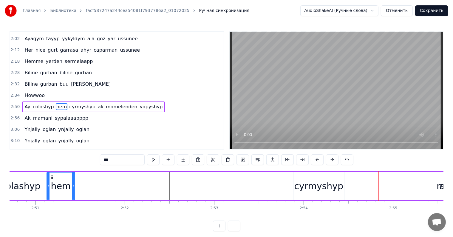
drag, startPoint x: 417, startPoint y: 187, endPoint x: 74, endPoint y: 222, distance: 345.2
click at [74, 222] on div "0:00 Mahriban dilbermizin myhmany bolsak bu gijeee 0:06 Derdimize eylesin coh y…" at bounding box center [227, 131] width 434 height 200
click at [21, 189] on div "colashyp" at bounding box center [21, 185] width 40 height 13
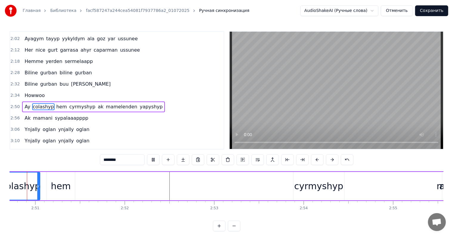
scroll to position [0, 15250]
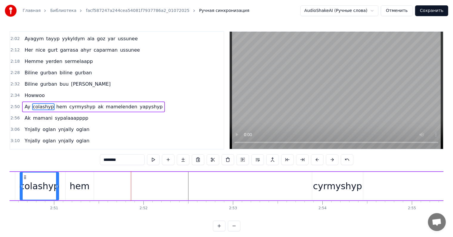
click at [334, 180] on div "cyrmyshyp" at bounding box center [337, 185] width 49 height 13
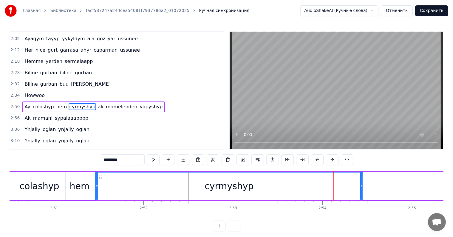
drag, startPoint x: 314, startPoint y: 186, endPoint x: 143, endPoint y: 198, distance: 170.9
click at [97, 192] on div at bounding box center [97, 185] width 2 height 27
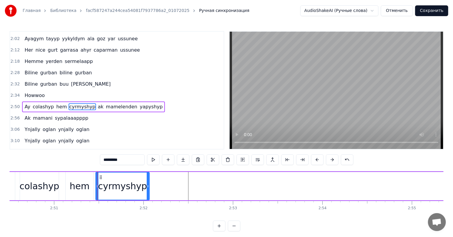
drag, startPoint x: 361, startPoint y: 186, endPoint x: 130, endPoint y: 202, distance: 232.2
click at [148, 206] on div "Mahriban dilbermizin myhmany bolsak bu gijeee Derdimize eylesin coh yagshy derm…" at bounding box center [227, 193] width 434 height 45
click at [26, 188] on div "colashyp" at bounding box center [40, 185] width 40 height 13
type input "********"
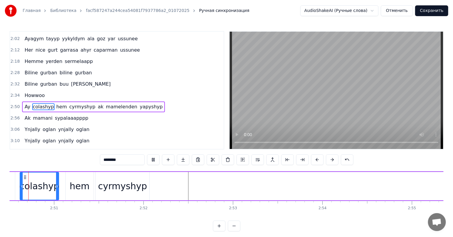
scroll to position [0, 15236]
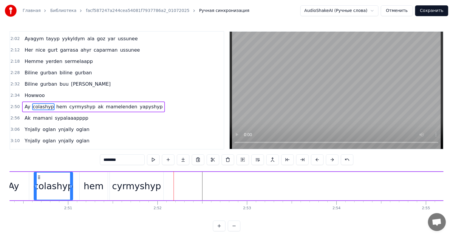
click at [196, 193] on div "Ay colashyp hem cyrmyshyp ak mamelenden yapyshyp" at bounding box center [265, 186] width 535 height 30
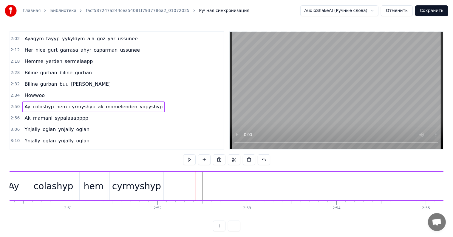
click at [155, 183] on div "cyrmyshyp" at bounding box center [136, 185] width 49 height 13
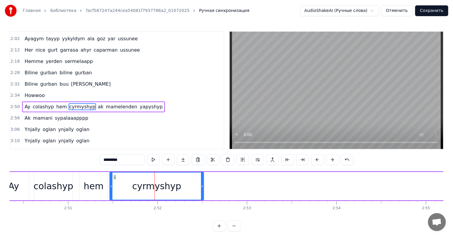
drag, startPoint x: 163, startPoint y: 186, endPoint x: 202, endPoint y: 192, distance: 39.2
click at [202, 193] on div at bounding box center [202, 185] width 2 height 27
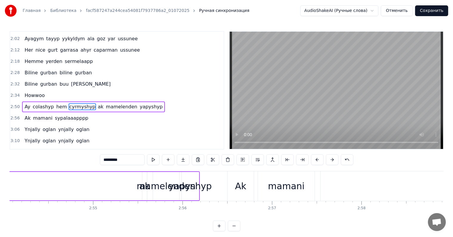
scroll to position [0, 15506]
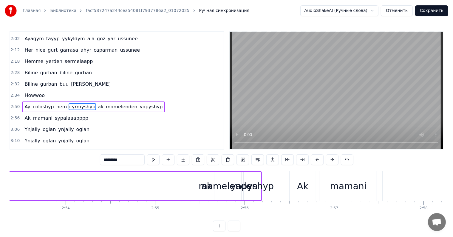
click at [206, 188] on div "mamelenden" at bounding box center [228, 185] width 59 height 13
type input "**********"
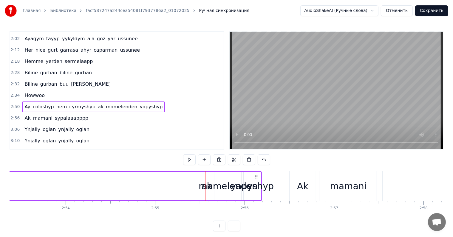
click at [218, 190] on div "mamelenden" at bounding box center [228, 185] width 59 height 13
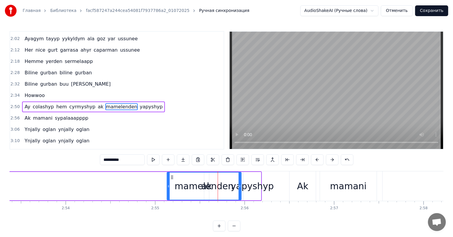
drag, startPoint x: 216, startPoint y: 185, endPoint x: 179, endPoint y: 191, distance: 38.1
click at [167, 192] on div at bounding box center [168, 185] width 2 height 27
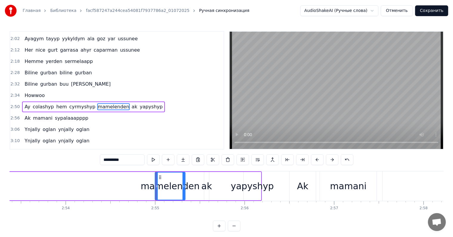
drag, startPoint x: 240, startPoint y: 188, endPoint x: 182, endPoint y: 189, distance: 57.5
click at [182, 189] on div at bounding box center [183, 185] width 2 height 27
click at [207, 191] on div "ak" at bounding box center [206, 185] width 11 height 13
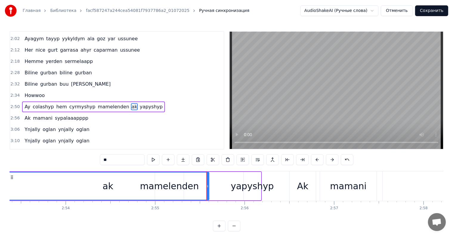
drag, startPoint x: 205, startPoint y: 188, endPoint x: 10, endPoint y: 177, distance: 195.9
click at [7, 178] on div "Главная Библиотека facf587247a244cea54081f7937786a2_01072025 Ручная синхронизац…" at bounding box center [226, 115] width 453 height 231
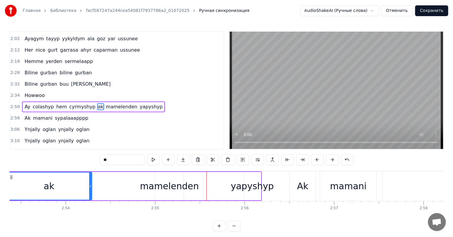
drag, startPoint x: 207, startPoint y: 185, endPoint x: 89, endPoint y: 194, distance: 118.1
click at [90, 194] on div at bounding box center [90, 185] width 2 height 27
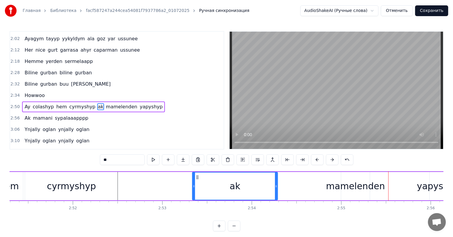
scroll to position [0, 15310]
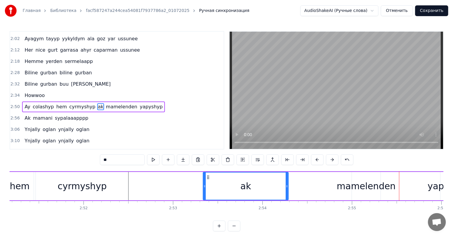
click at [62, 194] on div "cyrmyshyp" at bounding box center [82, 186] width 93 height 28
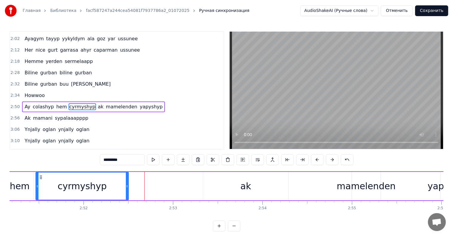
click at [248, 185] on div "ak" at bounding box center [245, 185] width 11 height 13
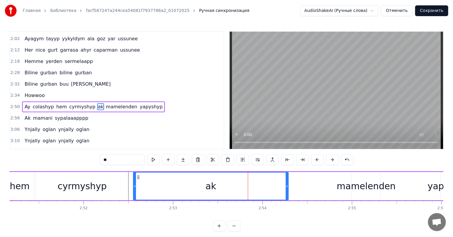
drag, startPoint x: 204, startPoint y: 186, endPoint x: 134, endPoint y: 193, distance: 70.1
click at [134, 193] on div at bounding box center [135, 185] width 2 height 27
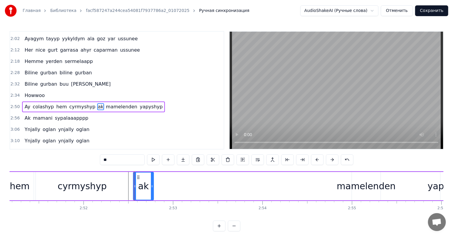
drag, startPoint x: 286, startPoint y: 187, endPoint x: 151, endPoint y: 196, distance: 135.1
click at [151, 197] on div at bounding box center [152, 185] width 2 height 27
click at [351, 187] on div "mamelenden" at bounding box center [366, 185] width 59 height 13
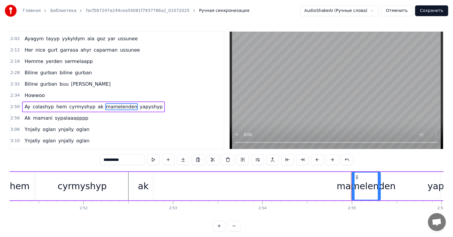
click at [351, 185] on div "mamelenden" at bounding box center [366, 185] width 59 height 13
click at [114, 190] on div "cyrmyshyp" at bounding box center [82, 186] width 93 height 28
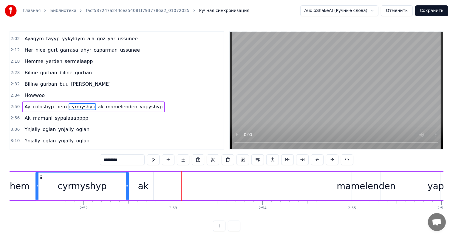
click at [110, 186] on div "cyrmyshyp" at bounding box center [82, 185] width 92 height 27
click at [138, 187] on div "ak" at bounding box center [143, 185] width 11 height 13
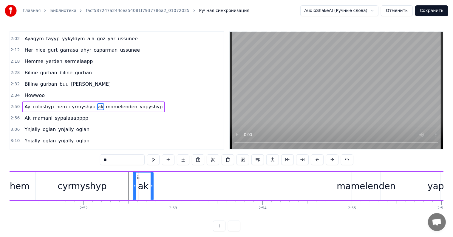
click at [109, 185] on div "cyrmyshyp" at bounding box center [82, 186] width 93 height 28
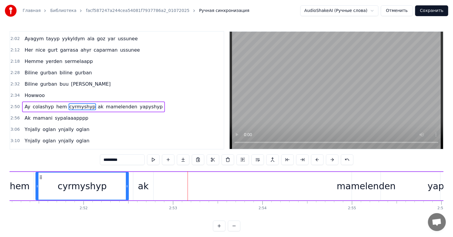
click at [113, 190] on div "cyrmyshyp" at bounding box center [82, 185] width 92 height 27
drag, startPoint x: 127, startPoint y: 185, endPoint x: 111, endPoint y: 186, distance: 15.5
click at [95, 194] on div at bounding box center [95, 185] width 2 height 27
click at [134, 182] on div "ak" at bounding box center [143, 186] width 20 height 28
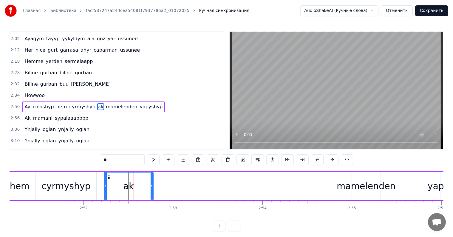
drag, startPoint x: 133, startPoint y: 184, endPoint x: 110, endPoint y: 184, distance: 23.3
click at [104, 192] on div "ak" at bounding box center [129, 186] width 50 height 28
drag, startPoint x: 152, startPoint y: 185, endPoint x: 119, endPoint y: 185, distance: 33.1
click at [126, 190] on div at bounding box center [126, 185] width 2 height 27
click at [66, 186] on div "cyrmyshyp" at bounding box center [65, 185] width 49 height 13
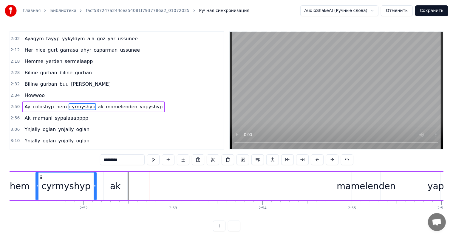
click at [356, 185] on div "mamelenden" at bounding box center [366, 185] width 59 height 13
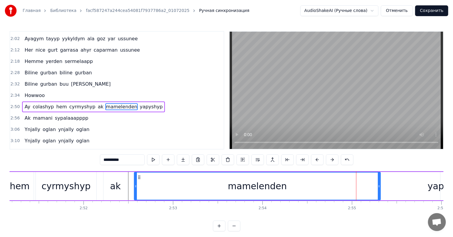
drag, startPoint x: 352, startPoint y: 189, endPoint x: 134, endPoint y: 214, distance: 219.1
click at [134, 214] on div "Mahriban dilbermizin myhmany bolsak bu gijeee Derdimize eylesin coh yagshy derm…" at bounding box center [227, 193] width 434 height 45
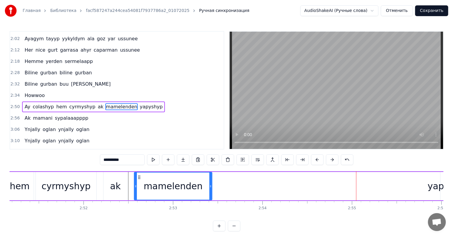
drag, startPoint x: 377, startPoint y: 185, endPoint x: 209, endPoint y: 197, distance: 168.9
click at [209, 197] on div at bounding box center [210, 185] width 2 height 27
click at [118, 188] on div "ak" at bounding box center [115, 185] width 11 height 13
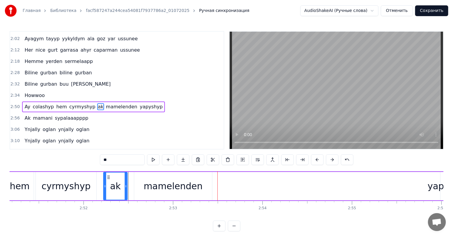
click at [207, 185] on div "mamelenden" at bounding box center [173, 186] width 78 height 28
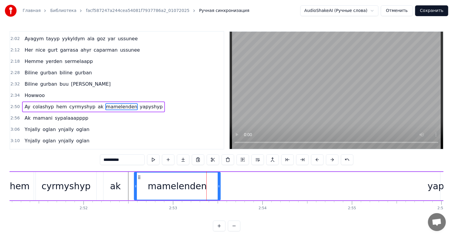
drag, startPoint x: 210, startPoint y: 187, endPoint x: 232, endPoint y: 190, distance: 22.1
click at [218, 190] on div at bounding box center [219, 185] width 2 height 27
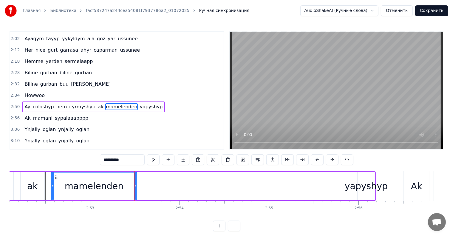
scroll to position [0, 15393]
click at [369, 188] on div "yapyshyp" at bounding box center [366, 185] width 43 height 13
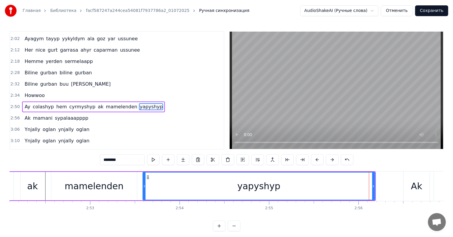
drag, startPoint x: 359, startPoint y: 187, endPoint x: 144, endPoint y: 196, distance: 214.9
click at [144, 196] on div at bounding box center [144, 185] width 2 height 27
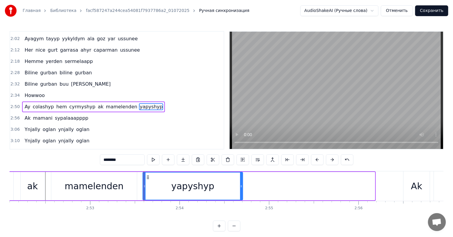
drag, startPoint x: 373, startPoint y: 186, endPoint x: 213, endPoint y: 186, distance: 160.1
click at [240, 191] on div at bounding box center [241, 185] width 2 height 27
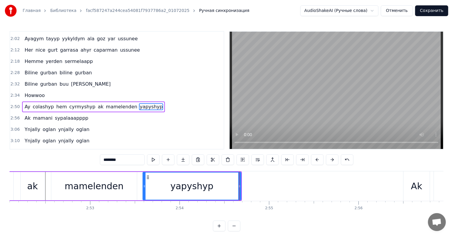
click at [118, 187] on div "mamelenden" at bounding box center [94, 185] width 59 height 13
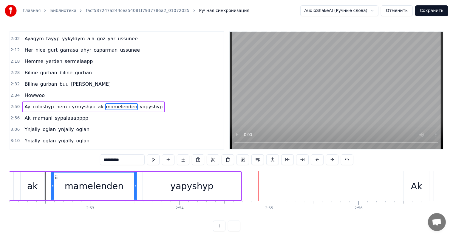
click at [32, 182] on div "ak" at bounding box center [32, 185] width 11 height 13
type input "**"
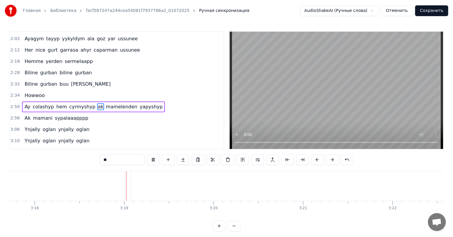
scroll to position [0, 17710]
click at [439, 14] on button "Сохранить" at bounding box center [431, 10] width 33 height 11
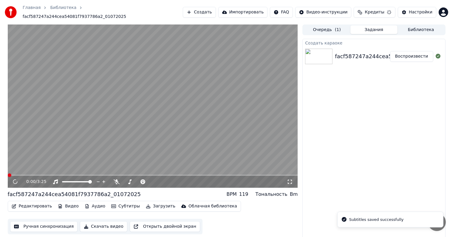
click at [93, 223] on button "Скачать видео" at bounding box center [103, 226] width 47 height 11
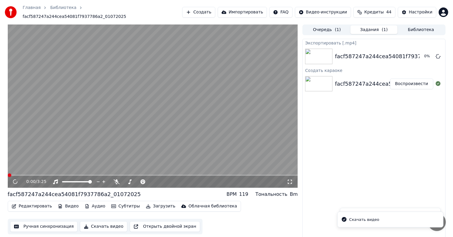
click at [147, 202] on button "Загрузить" at bounding box center [160, 206] width 34 height 8
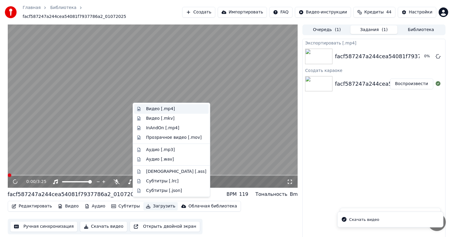
click at [171, 108] on div "Видео [.mp4]" at bounding box center [176, 109] width 60 height 6
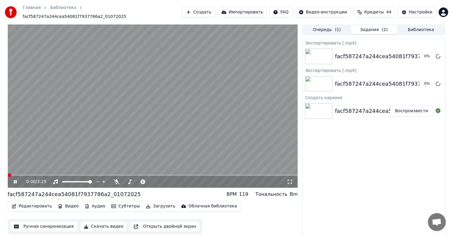
click at [14, 180] on icon at bounding box center [15, 182] width 3 height 4
click at [9, 129] on video at bounding box center [153, 105] width 290 height 163
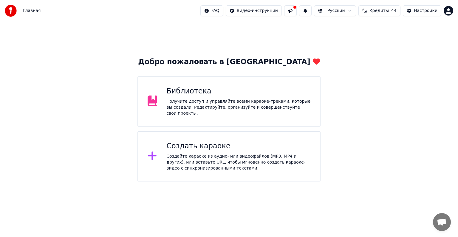
click at [261, 119] on div "Библиотека Получите доступ и управляйте всеми караоке-треками, которые вы созда…" at bounding box center [228, 101] width 183 height 50
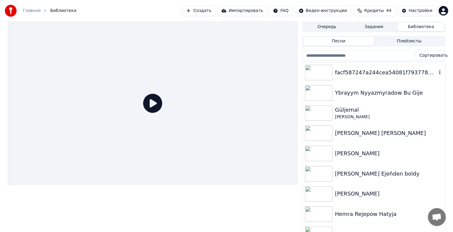
click at [365, 71] on div "facf587247a244cea54081f7937786a2_01072025" at bounding box center [386, 72] width 102 height 8
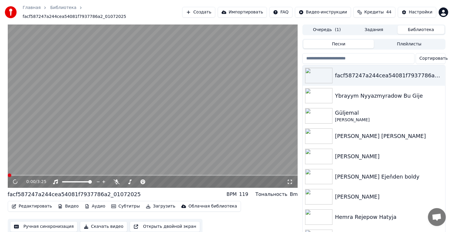
click at [34, 202] on button "Редактировать" at bounding box center [31, 206] width 45 height 8
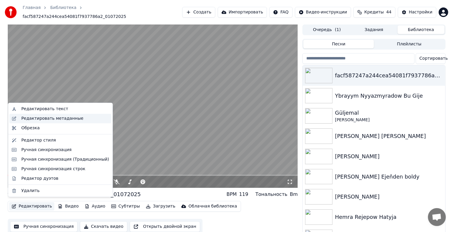
click at [55, 117] on div "Редактировать метаданные" at bounding box center [52, 118] width 62 height 6
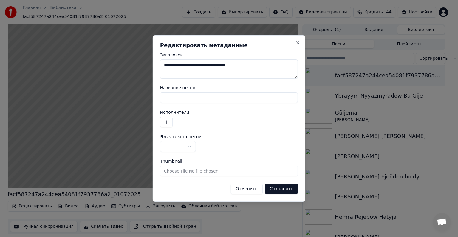
drag, startPoint x: 161, startPoint y: 68, endPoint x: 277, endPoint y: 64, distance: 115.7
click at [277, 64] on textarea "**********" at bounding box center [229, 68] width 138 height 19
type textarea "*"
type textarea "**********"
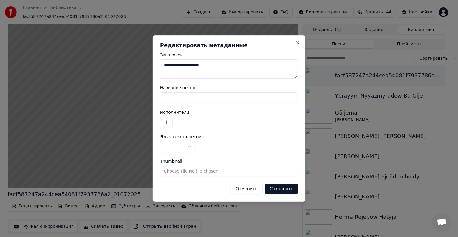
click at [177, 100] on input "Название песни" at bounding box center [229, 97] width 138 height 11
type input "**********"
click at [203, 64] on textarea "**********" at bounding box center [229, 68] width 138 height 19
click at [205, 66] on textarea "**********" at bounding box center [229, 68] width 138 height 19
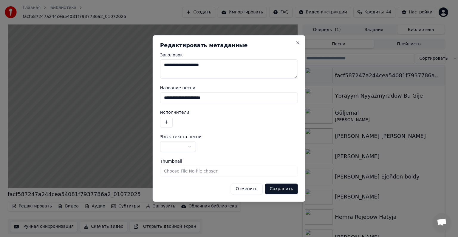
click at [204, 66] on textarea "**********" at bounding box center [229, 68] width 138 height 19
type textarea "**********"
click at [279, 188] on button "Сохранить" at bounding box center [281, 188] width 33 height 11
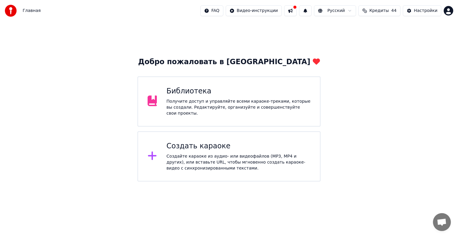
click at [230, 83] on div "Библиотека Получите доступ и управляйте всеми караоке-треками, которые вы созда…" at bounding box center [228, 101] width 183 height 50
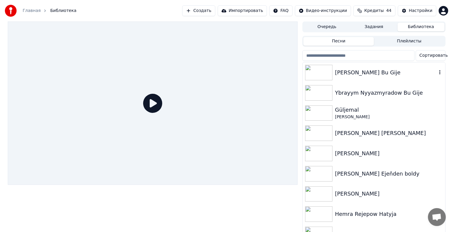
click at [397, 78] on div "[PERSON_NAME] Bu Gije" at bounding box center [374, 72] width 142 height 20
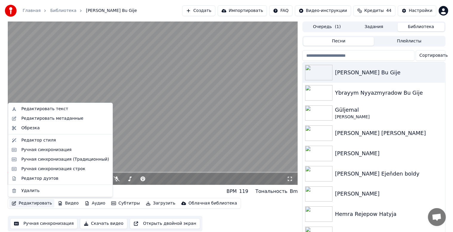
click at [26, 202] on button "Редактировать" at bounding box center [31, 203] width 45 height 8
click at [48, 121] on div "Редактировать метаданные" at bounding box center [52, 118] width 62 height 6
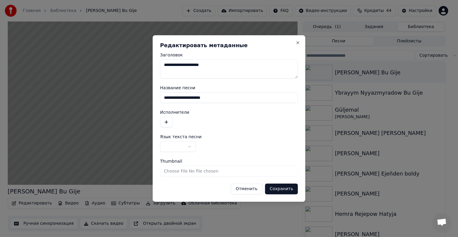
click at [169, 99] on input "**********" at bounding box center [229, 97] width 138 height 11
click at [171, 99] on input "**********" at bounding box center [229, 97] width 138 height 11
type input "**********"
click at [283, 191] on button "Сохранить" at bounding box center [281, 188] width 33 height 11
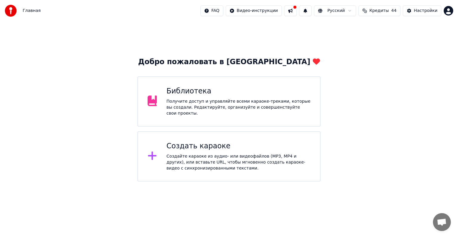
click at [284, 102] on div "Получите доступ и управляйте всеми караоке-треками, которые вы создали. Редакти…" at bounding box center [238, 107] width 144 height 18
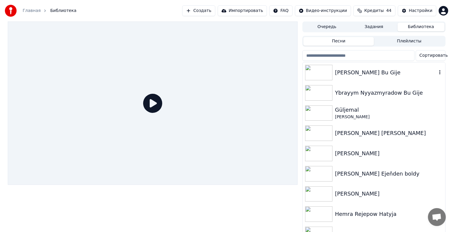
click at [354, 73] on div "[PERSON_NAME] Bu Gije" at bounding box center [386, 72] width 102 height 8
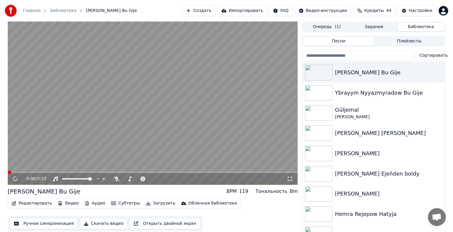
click at [85, 224] on button "Скачать видео" at bounding box center [103, 223] width 47 height 11
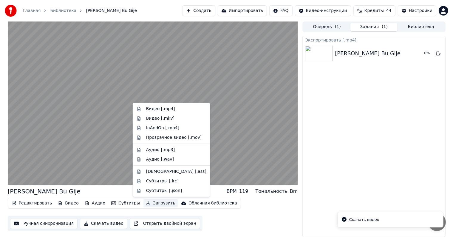
click at [148, 205] on button "Загрузить" at bounding box center [160, 203] width 34 height 8
click at [169, 110] on div "Видео [.mp4]" at bounding box center [160, 109] width 29 height 6
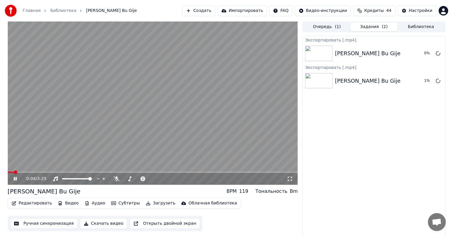
click at [16, 180] on icon at bounding box center [15, 179] width 3 height 4
click at [0, 10] on div "Главная Библиотека Rahat Kakajykow Bu Gije Создать Импортировать FAQ Видео-инст…" at bounding box center [226, 10] width 453 height 21
click at [23, 103] on video at bounding box center [153, 102] width 290 height 163
click at [14, 180] on icon at bounding box center [15, 179] width 3 height 4
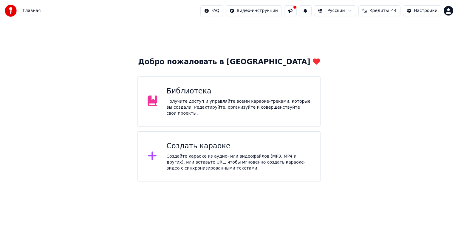
click at [230, 105] on div "Получите доступ и управляйте всеми караоке-треками, которые вы создали. Редакти…" at bounding box center [238, 107] width 144 height 18
